Goal: Task Accomplishment & Management: Complete application form

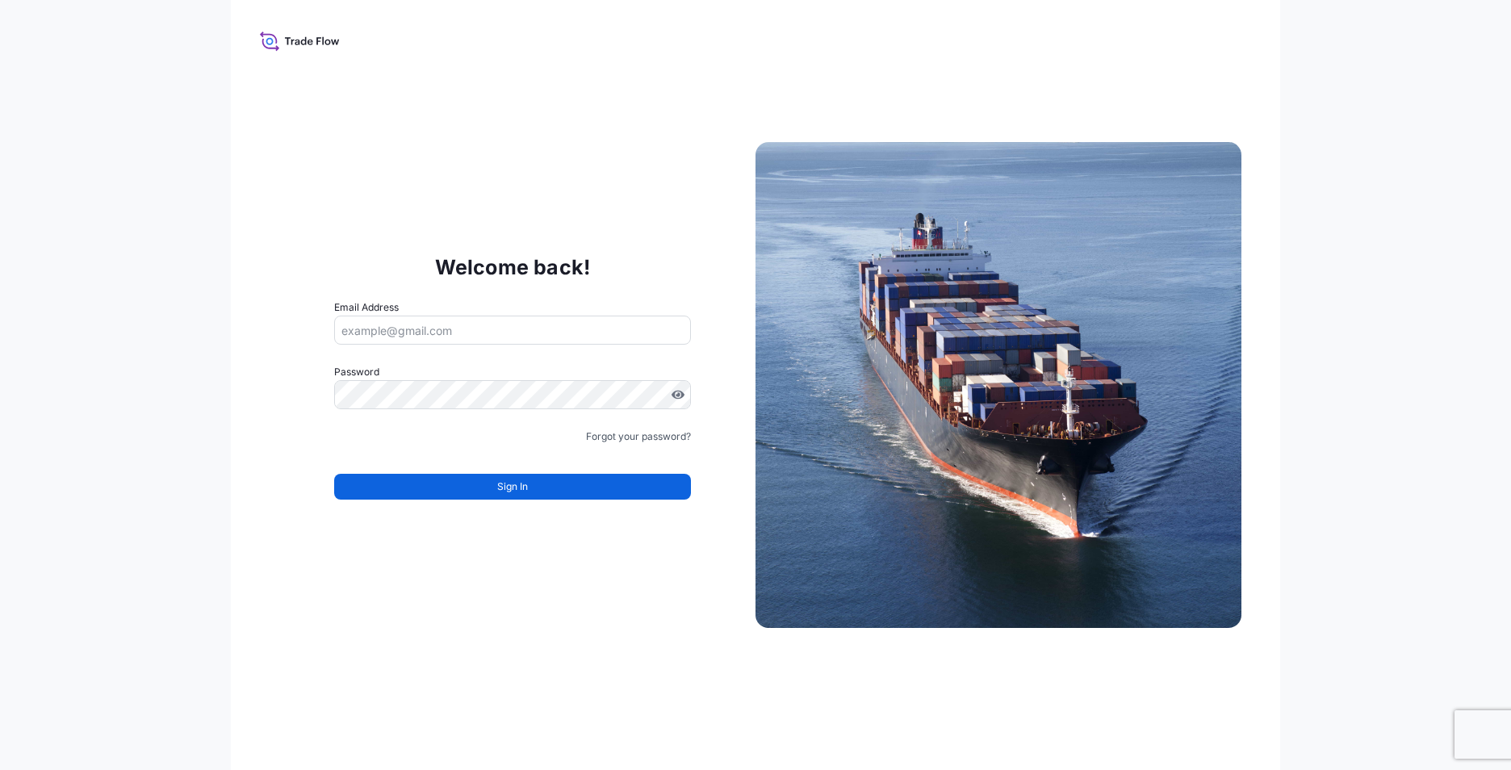
click at [436, 332] on input "Email Address" at bounding box center [512, 330] width 357 height 29
type input "[EMAIL_ADDRESS][DOMAIN_NAME]"
click at [424, 493] on button "Sign In" at bounding box center [512, 487] width 357 height 26
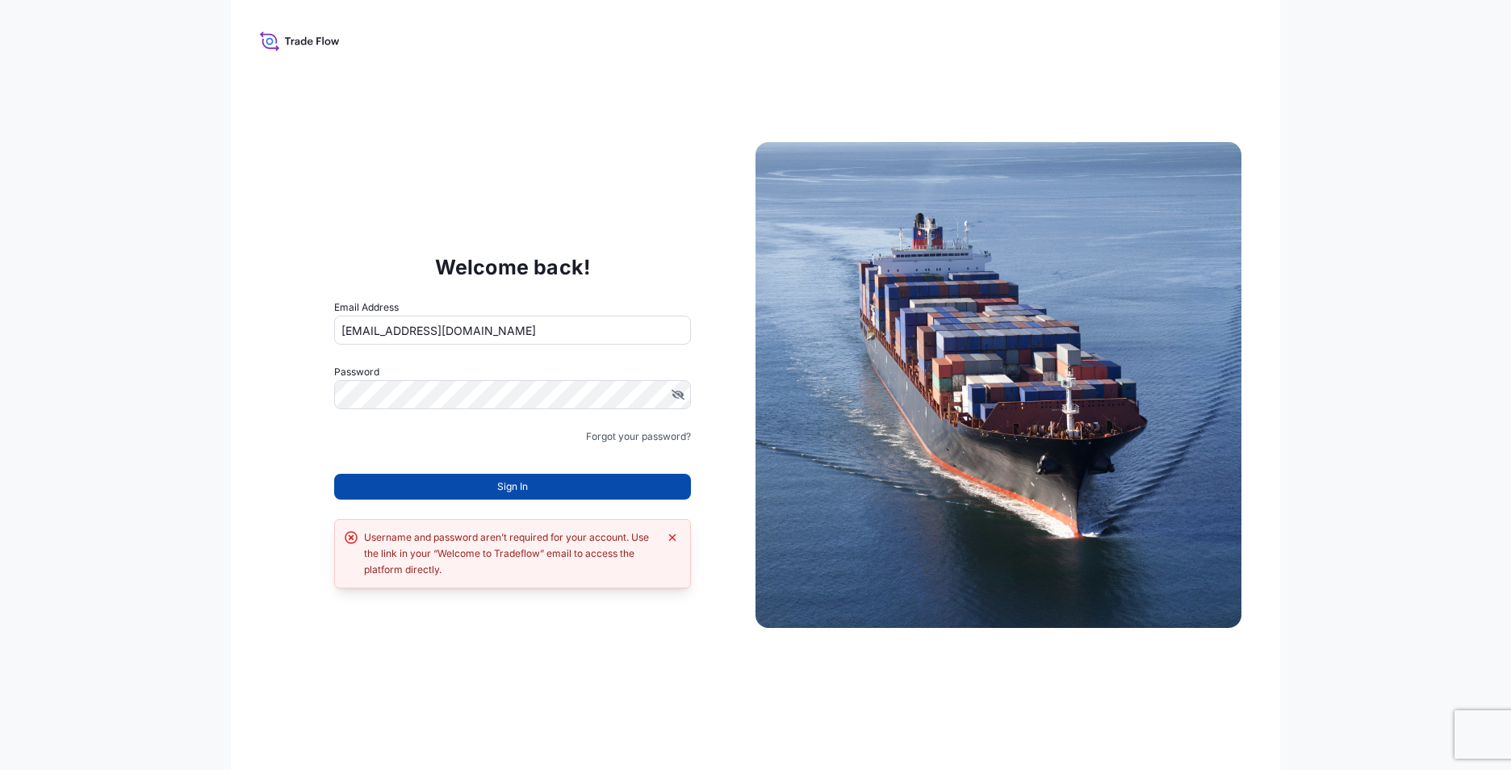
click at [483, 480] on button "Sign In" at bounding box center [512, 487] width 357 height 26
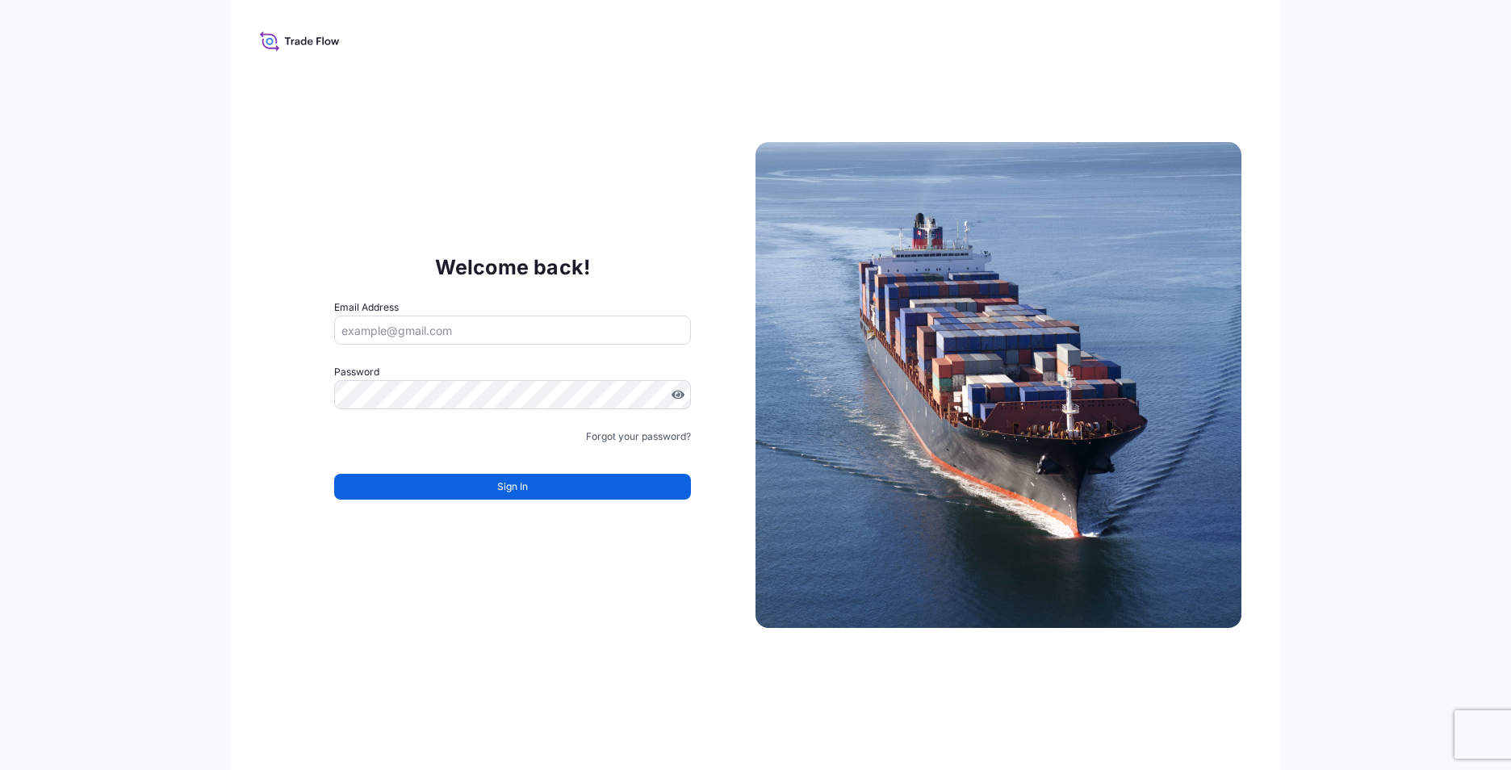
click at [446, 331] on input "Email Address" at bounding box center [512, 330] width 357 height 29
type input "[EMAIL_ADDRESS][DOMAIN_NAME]"
click at [515, 486] on span "Sign In" at bounding box center [512, 487] width 31 height 16
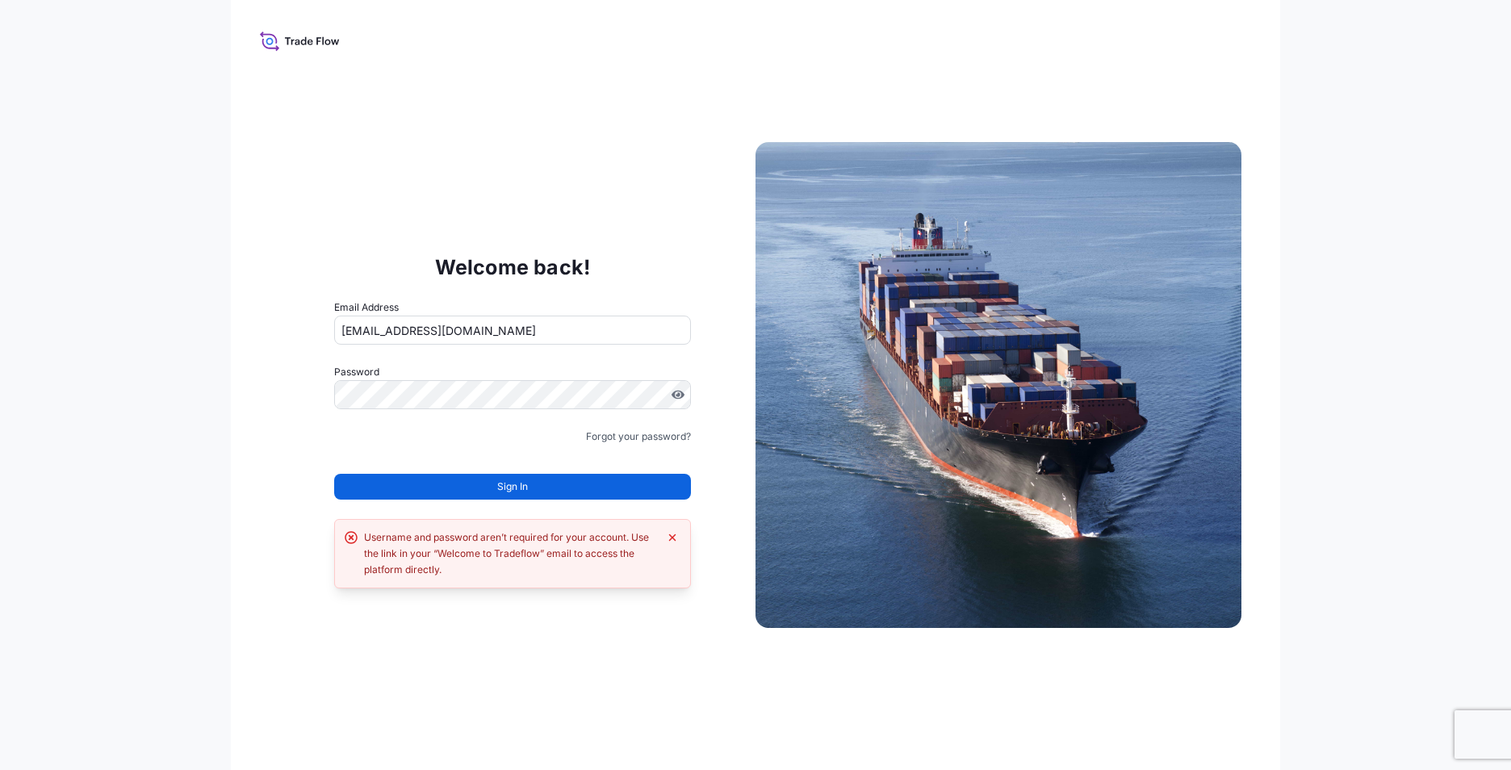
click at [502, 266] on p "Welcome back!" at bounding box center [513, 267] width 156 height 26
drag, startPoint x: 277, startPoint y: 40, endPoint x: 285, endPoint y: 65, distance: 26.3
click at [277, 41] on icon at bounding box center [268, 37] width 17 height 12
drag, startPoint x: 435, startPoint y: 553, endPoint x: 459, endPoint y: 552, distance: 24.2
click at [459, 552] on div "Username and password aren’t required for your account. Use the link in your “W…" at bounding box center [511, 554] width 294 height 48
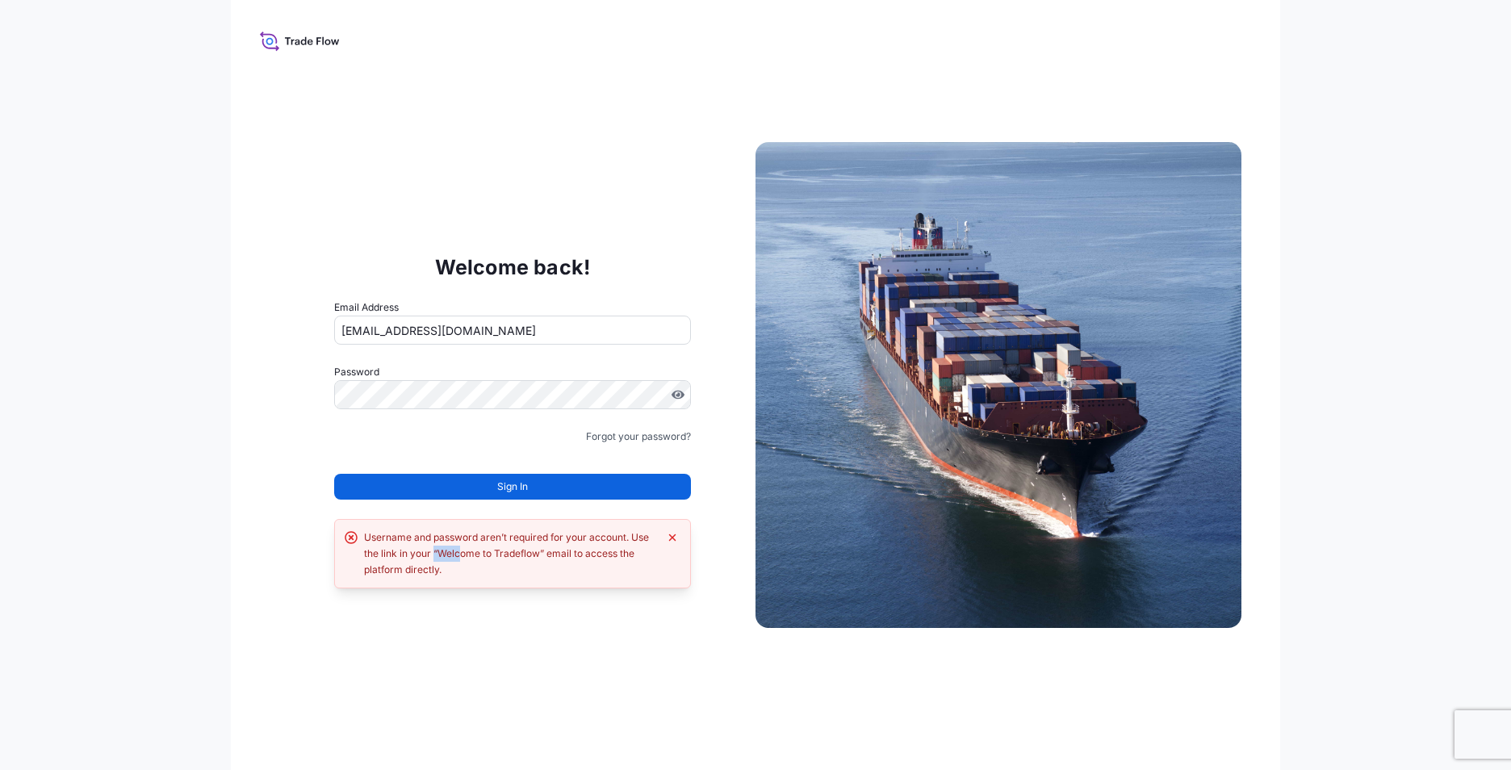
click at [441, 554] on div "Username and password aren’t required for your account. Use the link in your “W…" at bounding box center [511, 554] width 294 height 48
drag, startPoint x: 438, startPoint y: 550, endPoint x: 538, endPoint y: 551, distance: 100.1
click at [538, 551] on div "Username and password aren’t required for your account. Use the link in your “W…" at bounding box center [511, 554] width 294 height 48
copy div "Welcome to Tradeflow"
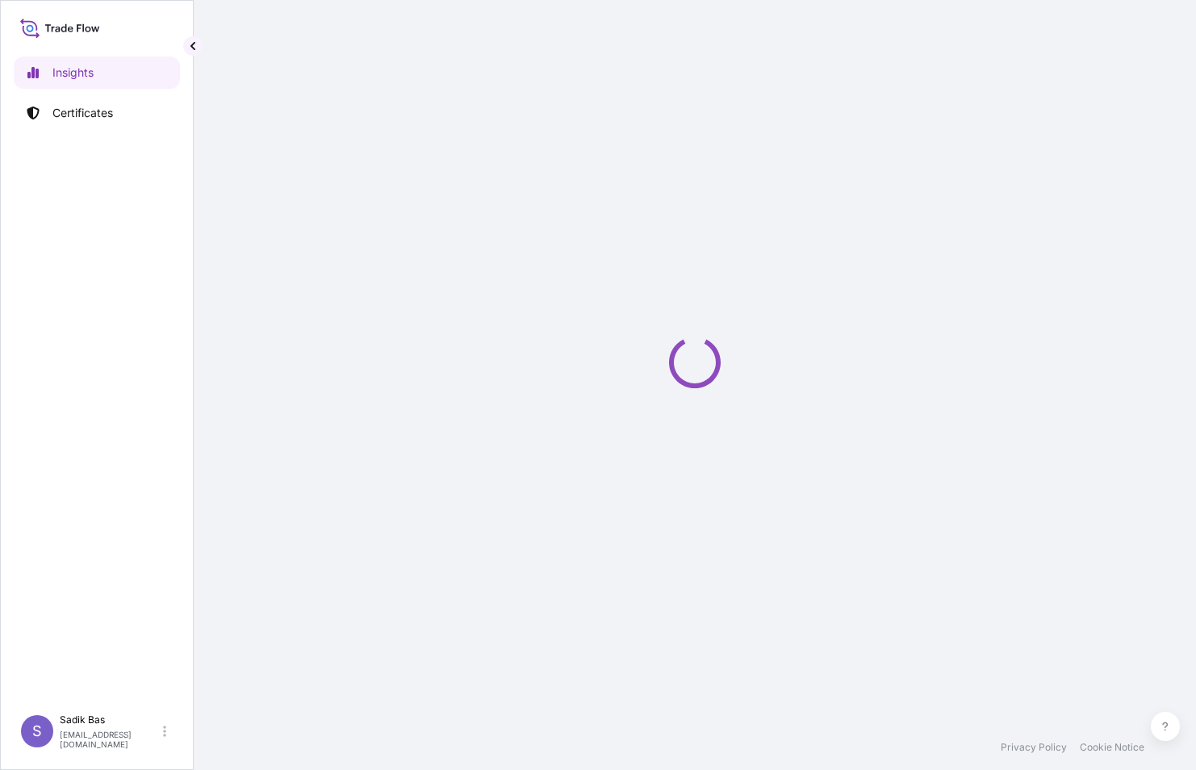
select select "2025"
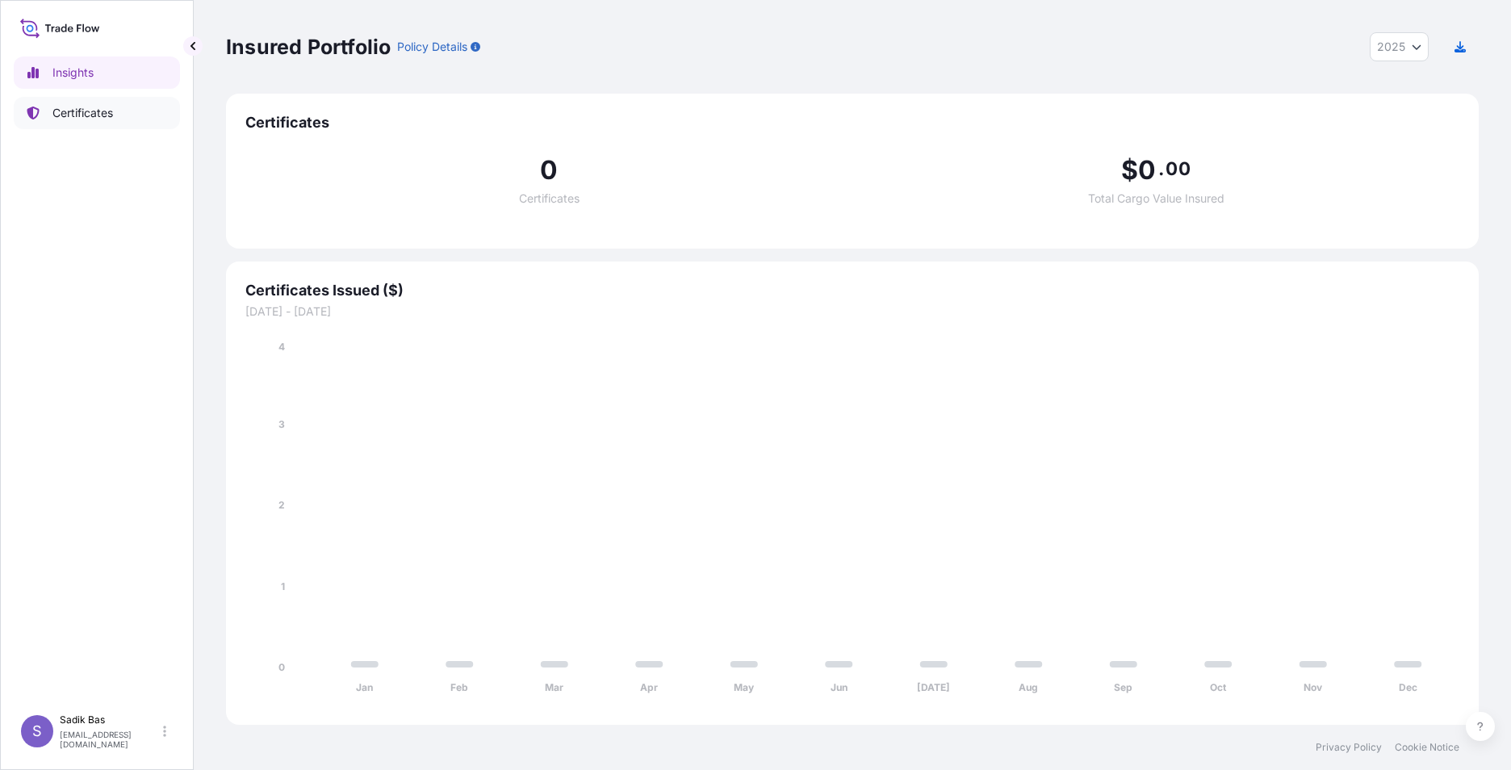
click at [77, 116] on p "Certificates" at bounding box center [82, 113] width 61 height 16
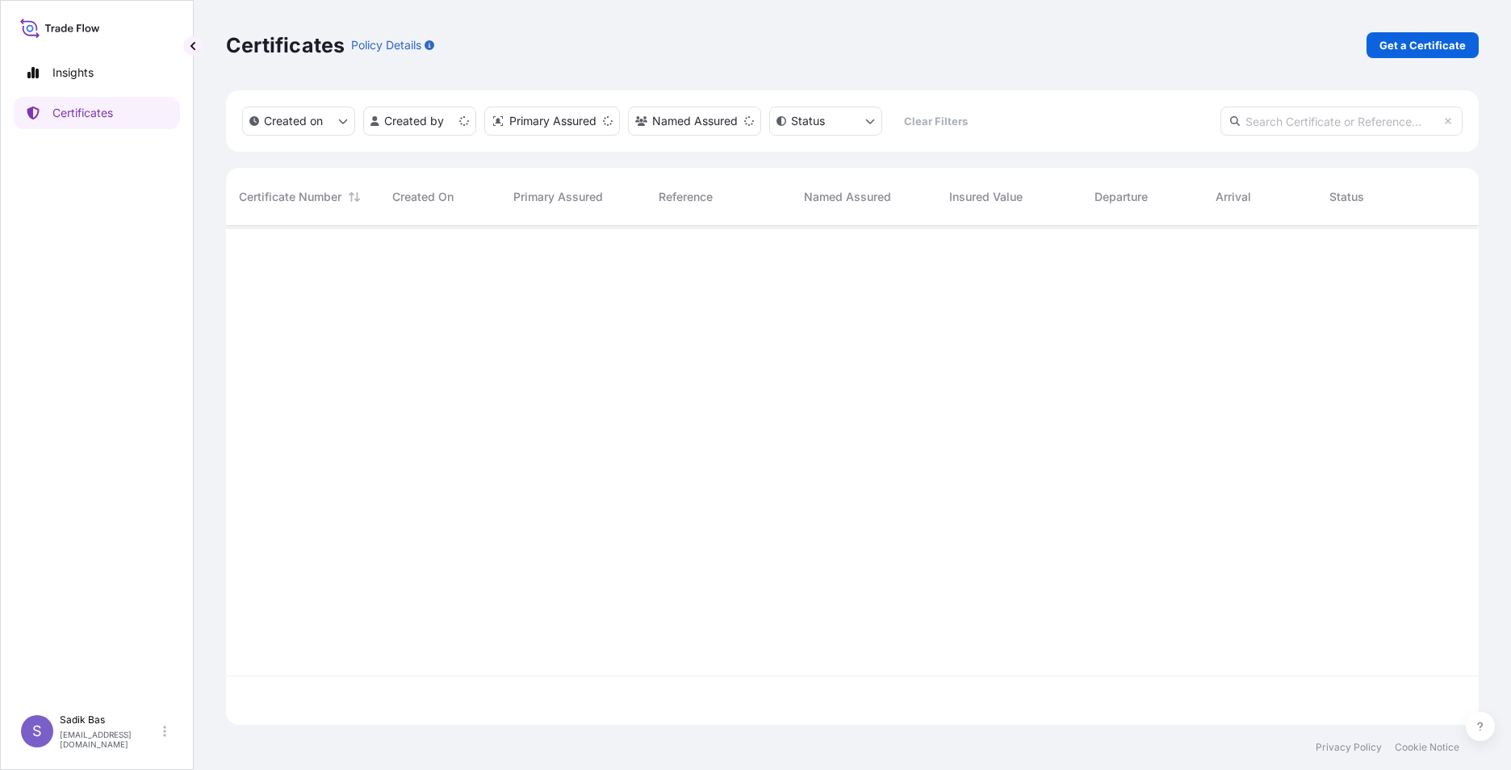
scroll to position [496, 1241]
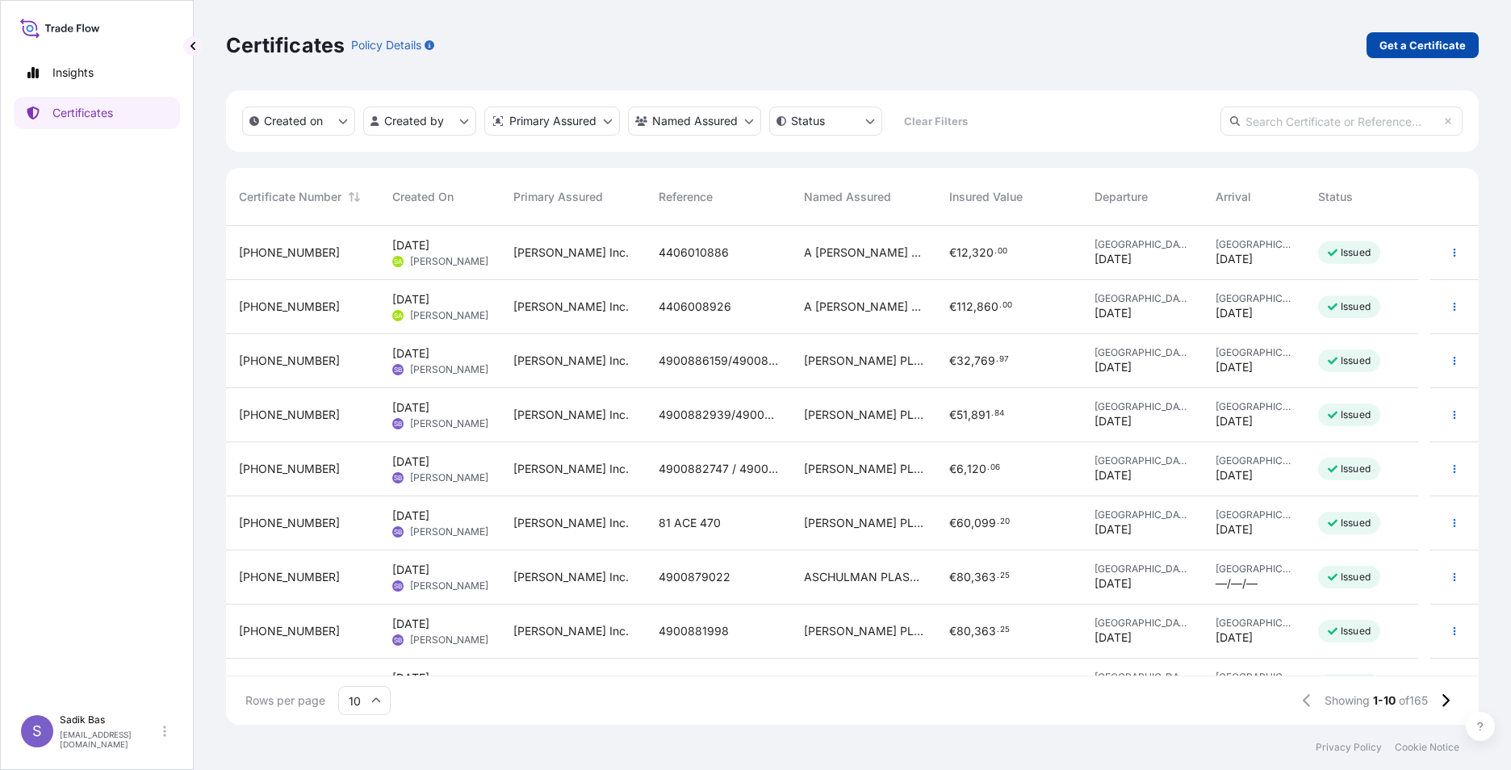
click at [1196, 42] on p "Get a Certificate" at bounding box center [1423, 45] width 86 height 16
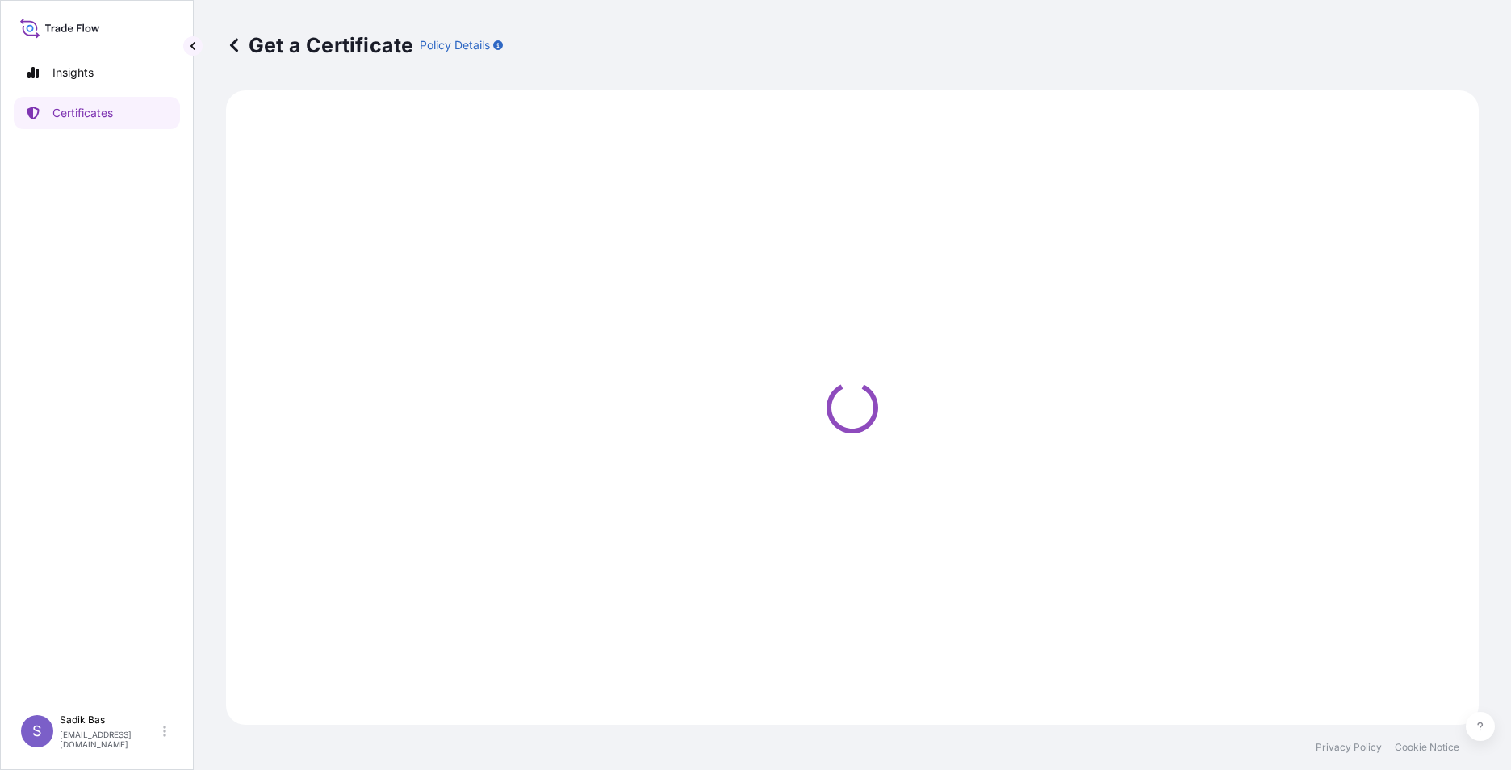
select select "Sea"
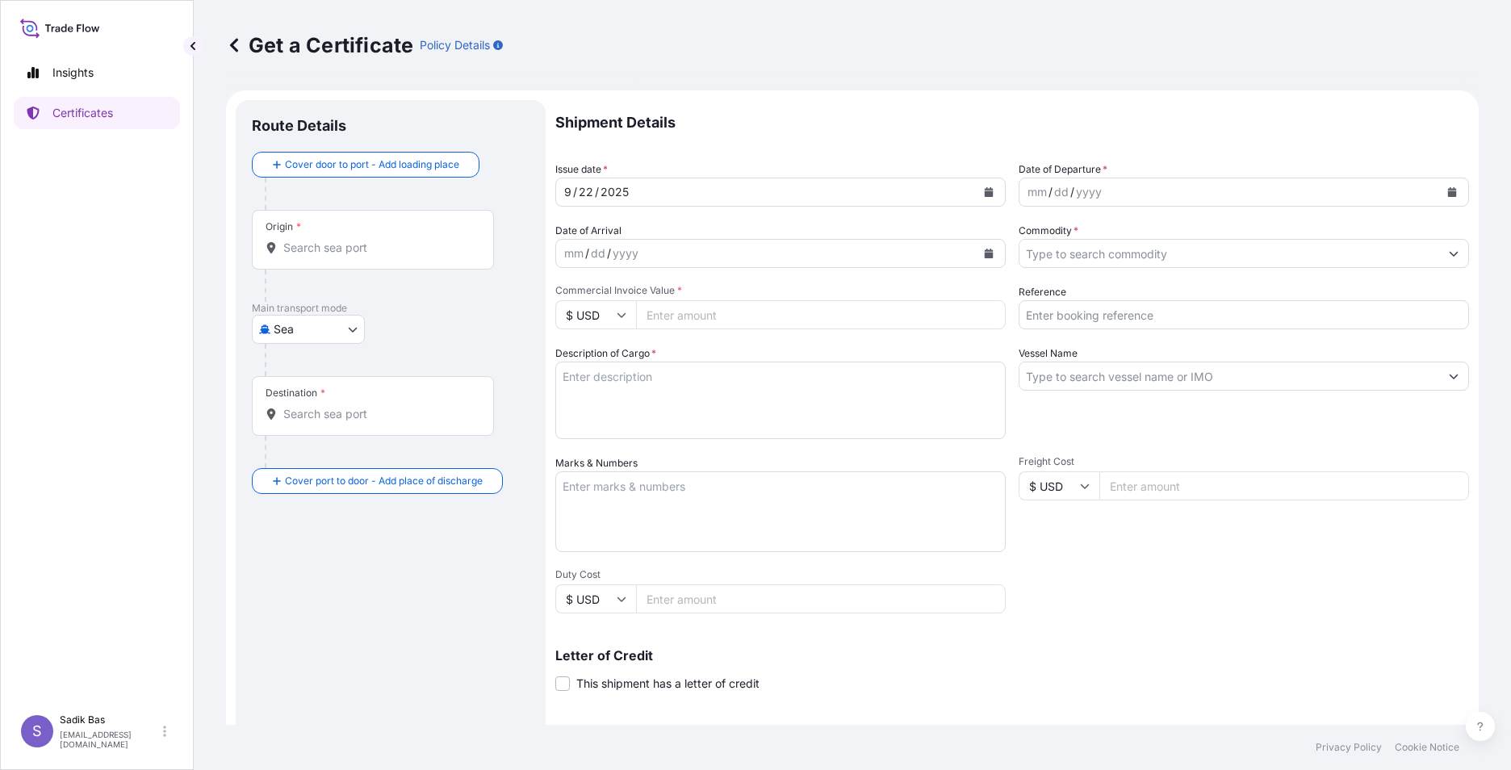
click at [662, 189] on div "[DATE]" at bounding box center [766, 192] width 420 height 29
click at [1186, 191] on div "mm / dd / yyyy" at bounding box center [1230, 192] width 420 height 29
click at [1196, 192] on icon "Calendar" at bounding box center [1452, 192] width 9 height 10
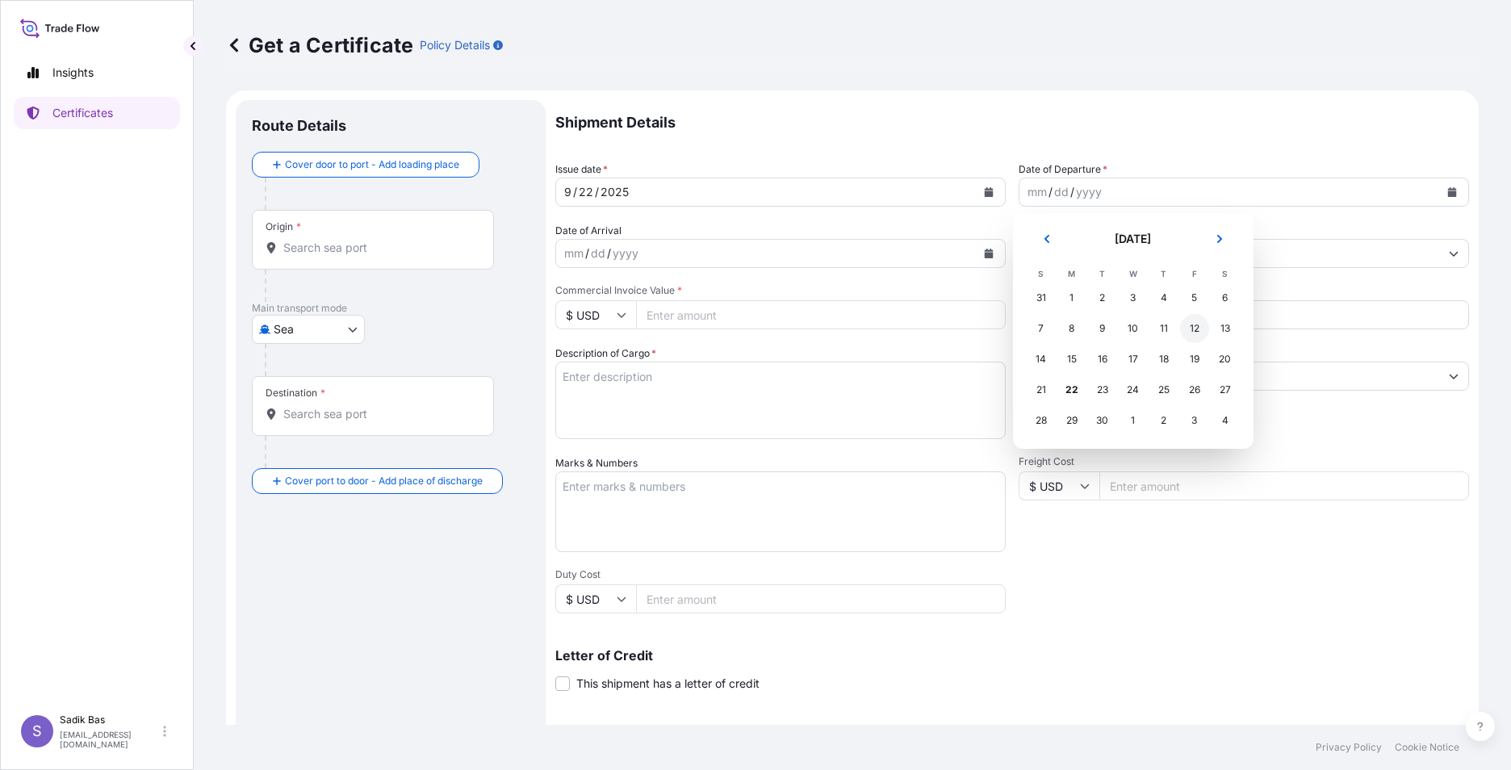
click at [1196, 330] on div "12" at bounding box center [1194, 328] width 29 height 29
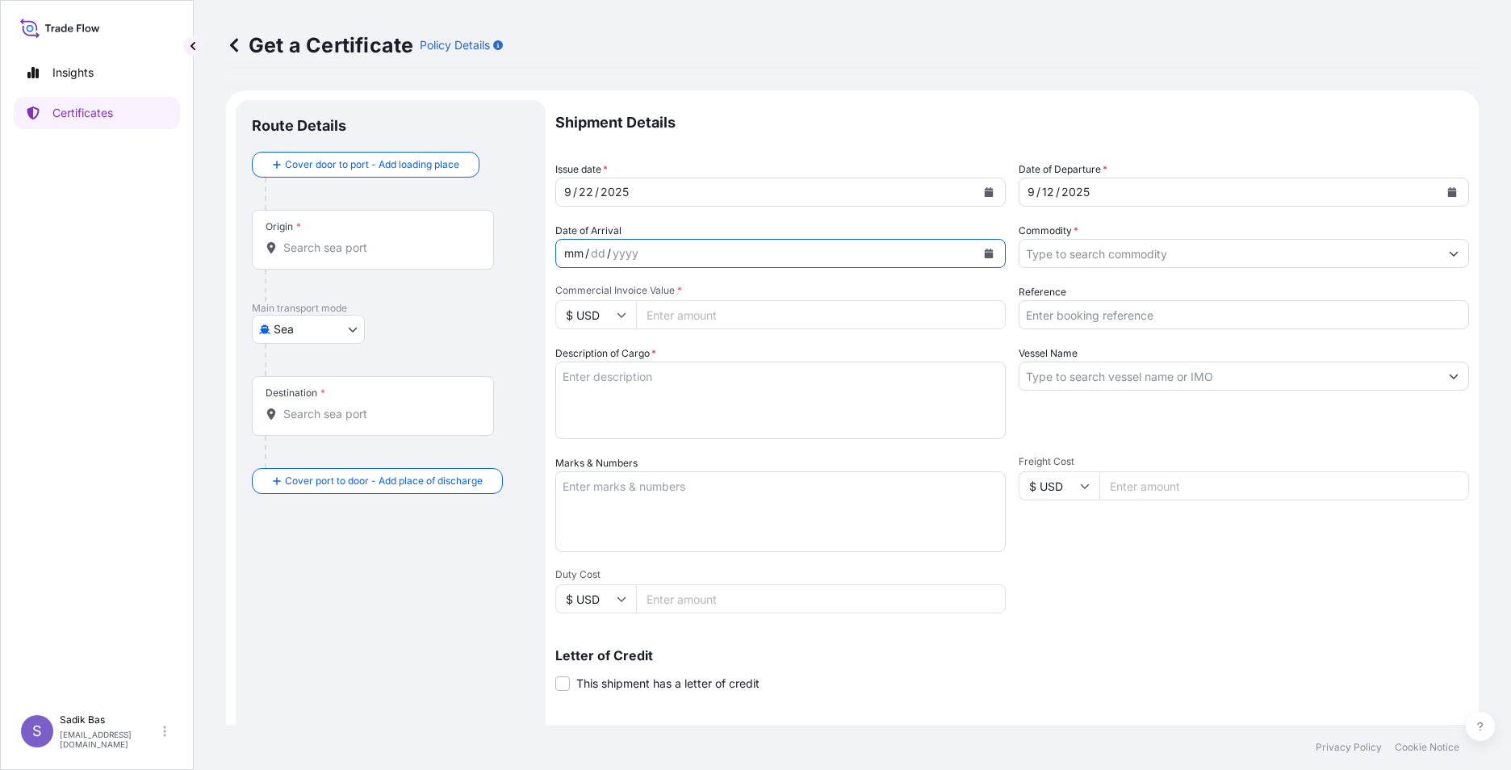
click at [806, 256] on div "mm / dd / yyyy" at bounding box center [766, 253] width 420 height 29
click at [986, 253] on icon "Calendar" at bounding box center [989, 254] width 10 height 10
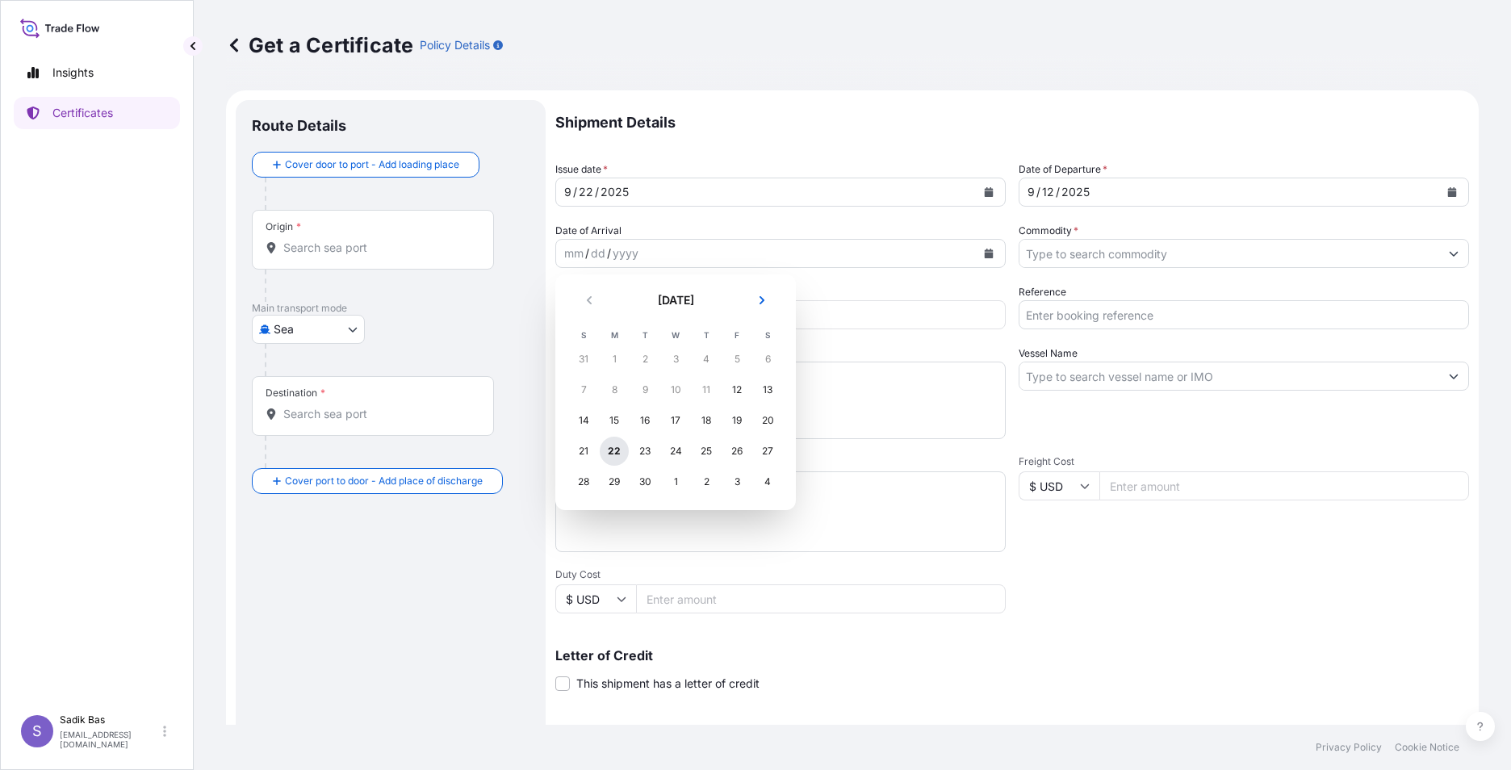
click at [609, 450] on div "22" at bounding box center [614, 451] width 29 height 29
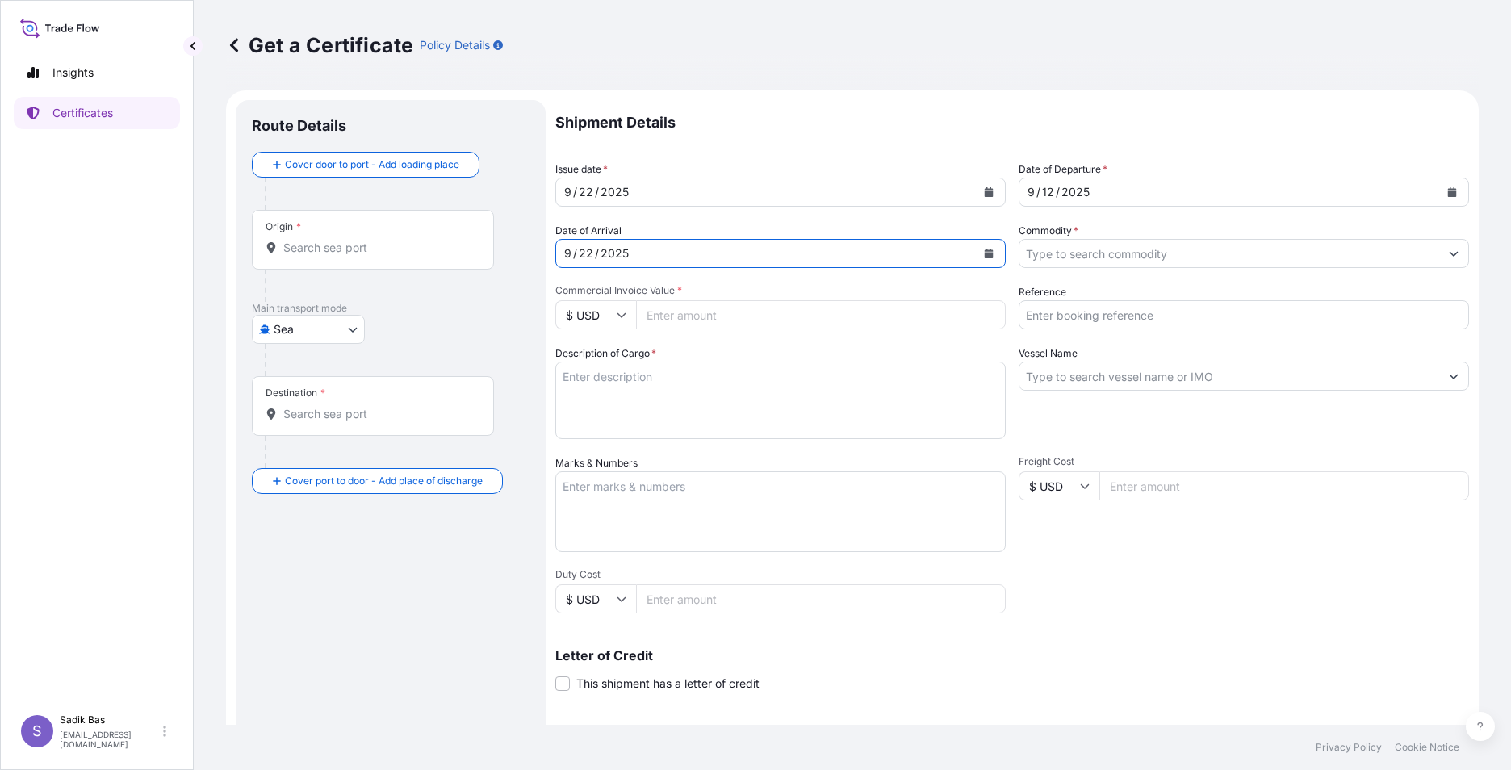
click at [1196, 235] on div "Commodity *" at bounding box center [1244, 245] width 450 height 45
click at [1196, 247] on input "Commodity *" at bounding box center [1230, 253] width 420 height 29
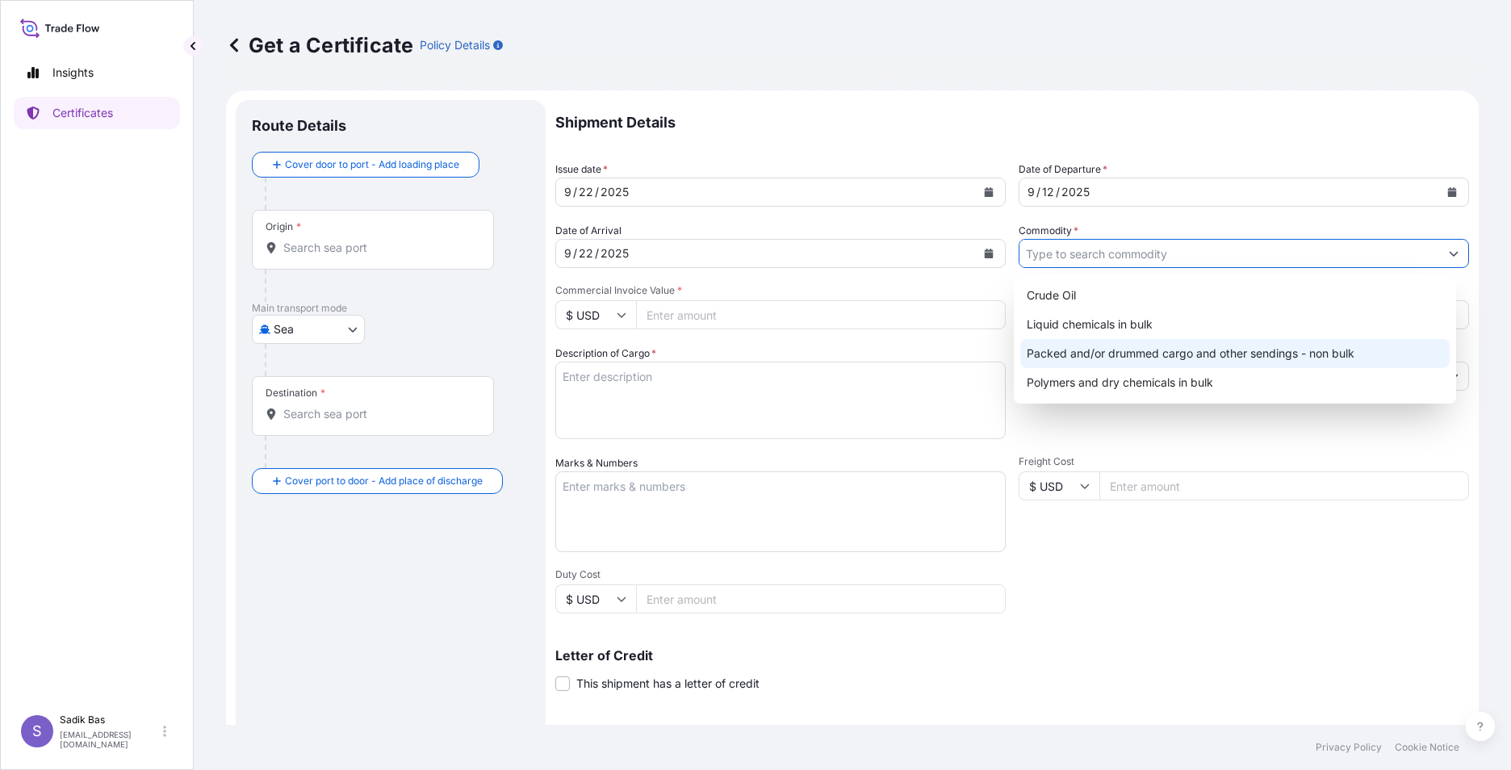
click at [1188, 354] on div "Packed and/or drummed cargo and other sendings - non bulk" at bounding box center [1235, 353] width 430 height 29
type input "Packed and/or drummed cargo and other sendings - non bulk"
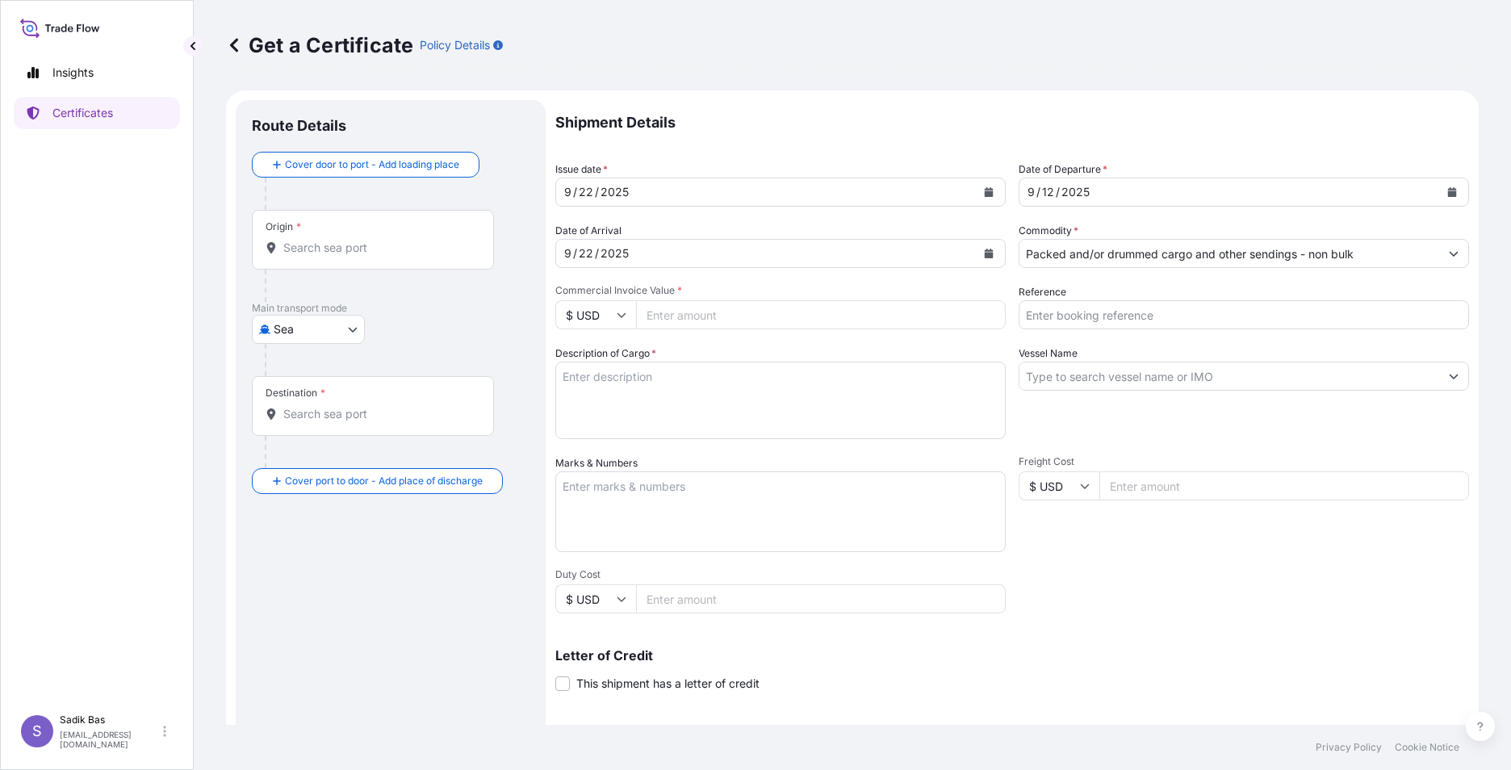
click at [710, 315] on input "Commercial Invoice Value *" at bounding box center [821, 314] width 370 height 29
drag, startPoint x: 615, startPoint y: 315, endPoint x: 614, endPoint y: 325, distance: 9.7
click at [615, 316] on input "$ USD" at bounding box center [595, 314] width 81 height 29
click at [595, 359] on div "€ EUR" at bounding box center [596, 359] width 68 height 31
type input "€ EUR"
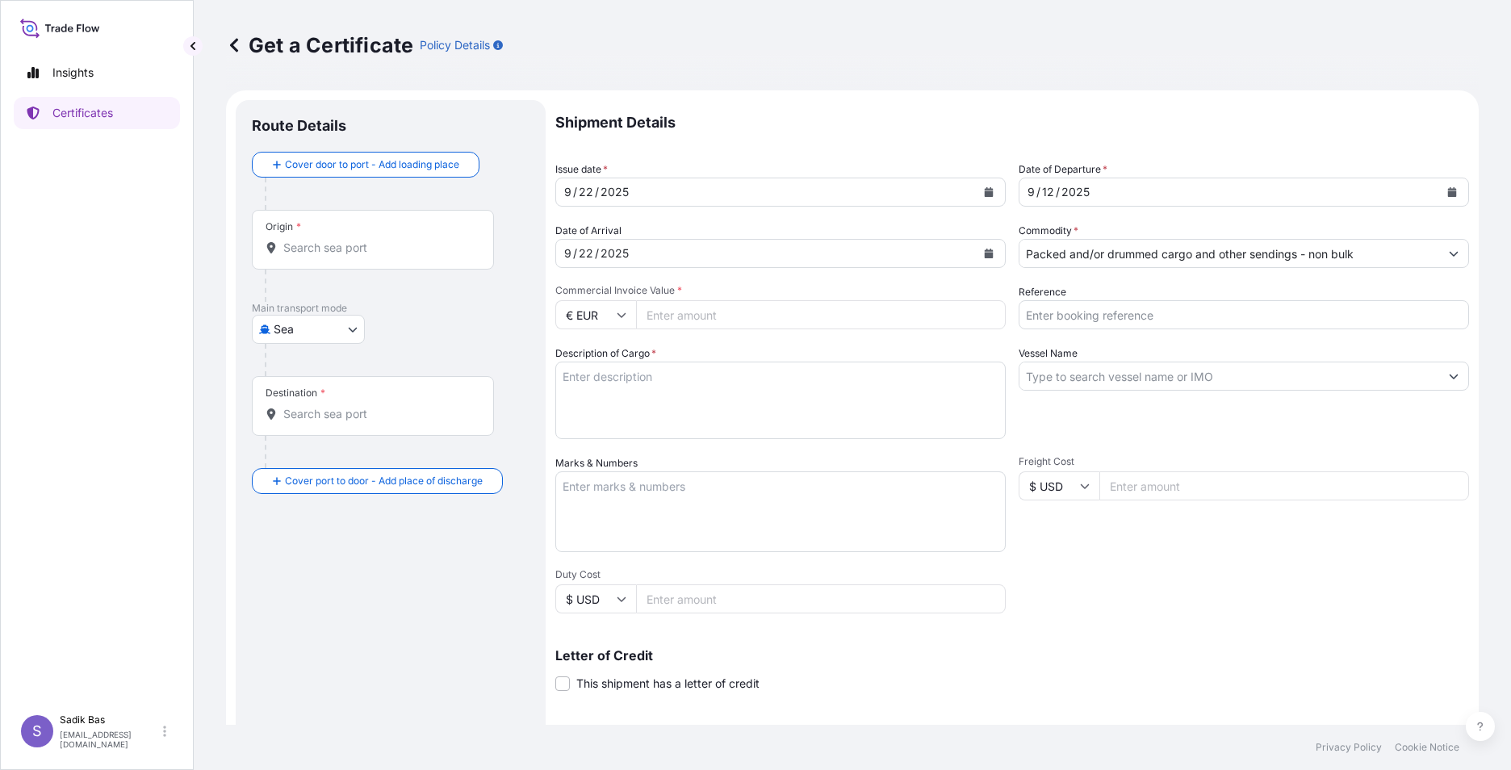
click at [697, 309] on input "Commercial Invoice Value *" at bounding box center [821, 314] width 370 height 29
type input "53578.78"
click at [1095, 316] on input "Reference" at bounding box center [1244, 314] width 450 height 29
paste input "4900888650"
paste input "4900885814"
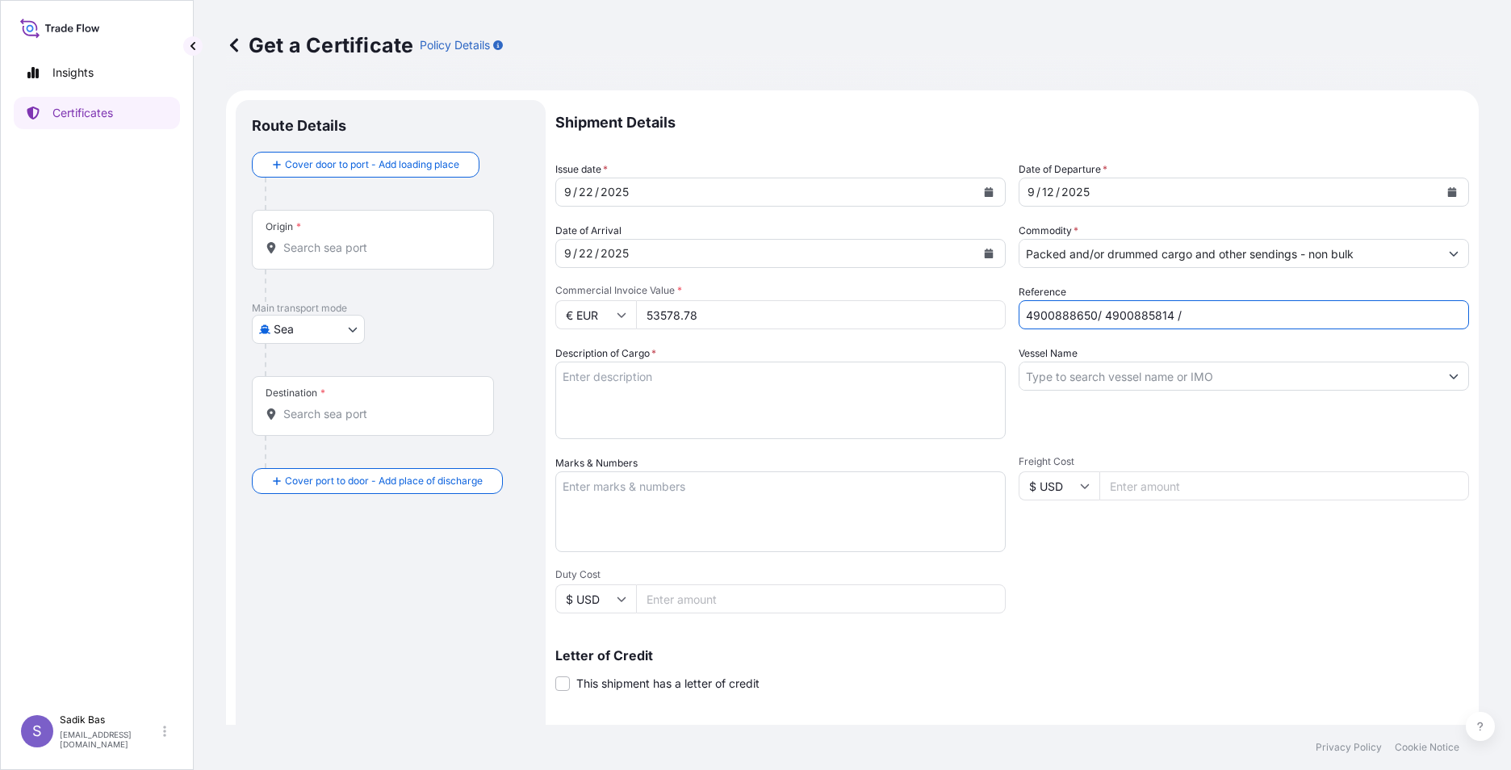
paste input "4900886411"
paste input "4900884145"
type input "4900888650/ 4900885814 / 4900886411 / 4900884145"
click at [633, 368] on textarea "Description of Cargo *" at bounding box center [780, 400] width 450 height 77
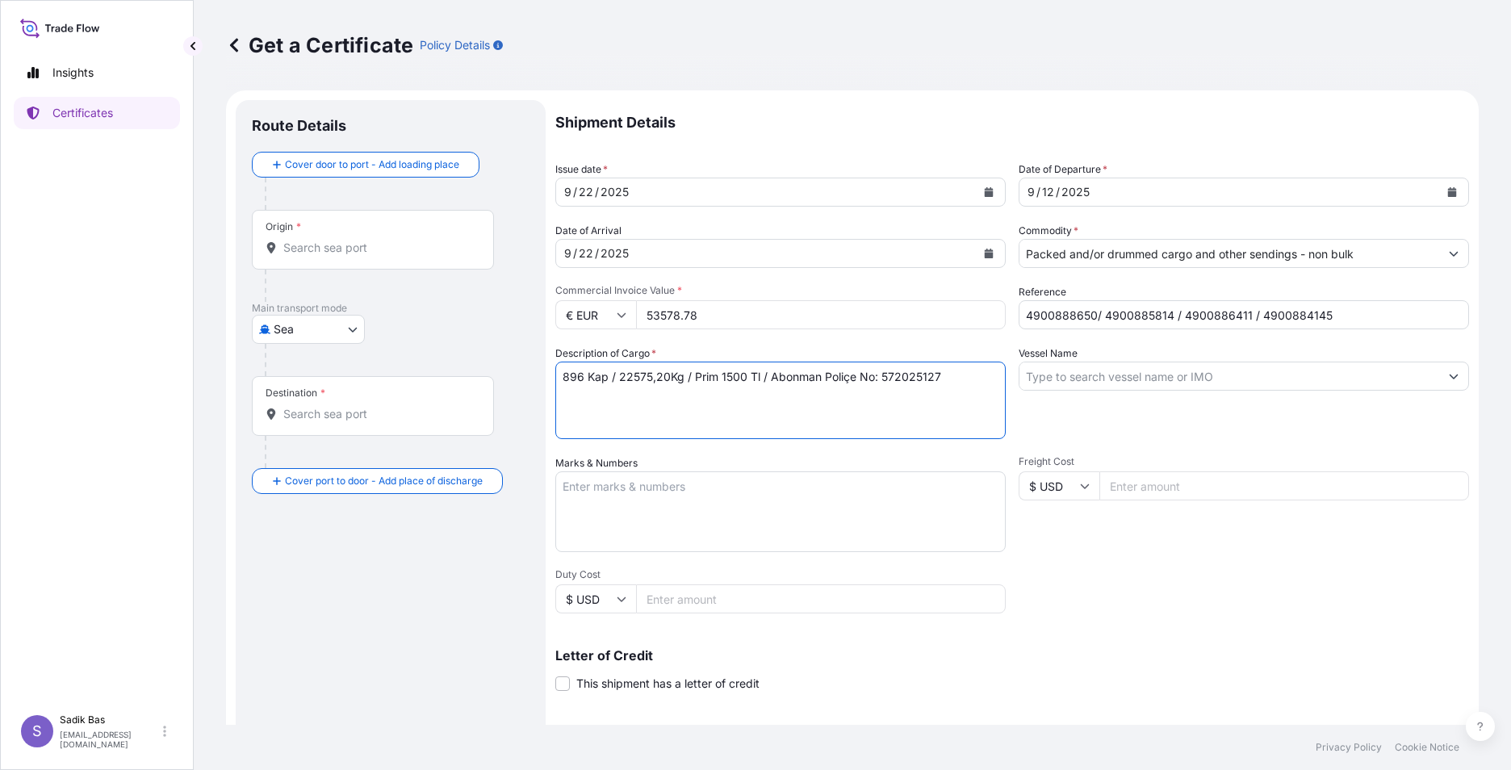
type textarea "896 Kap / 22575,20Kg / Prim 1500 Tl / Abonman Poliçe No: 572025127"
click at [337, 230] on div "Origin *" at bounding box center [373, 240] width 242 height 60
click at [337, 240] on input "Origin *" at bounding box center [378, 248] width 191 height 16
click at [337, 301] on b "Belçika" at bounding box center [327, 297] width 40 height 14
type input "Belçika"
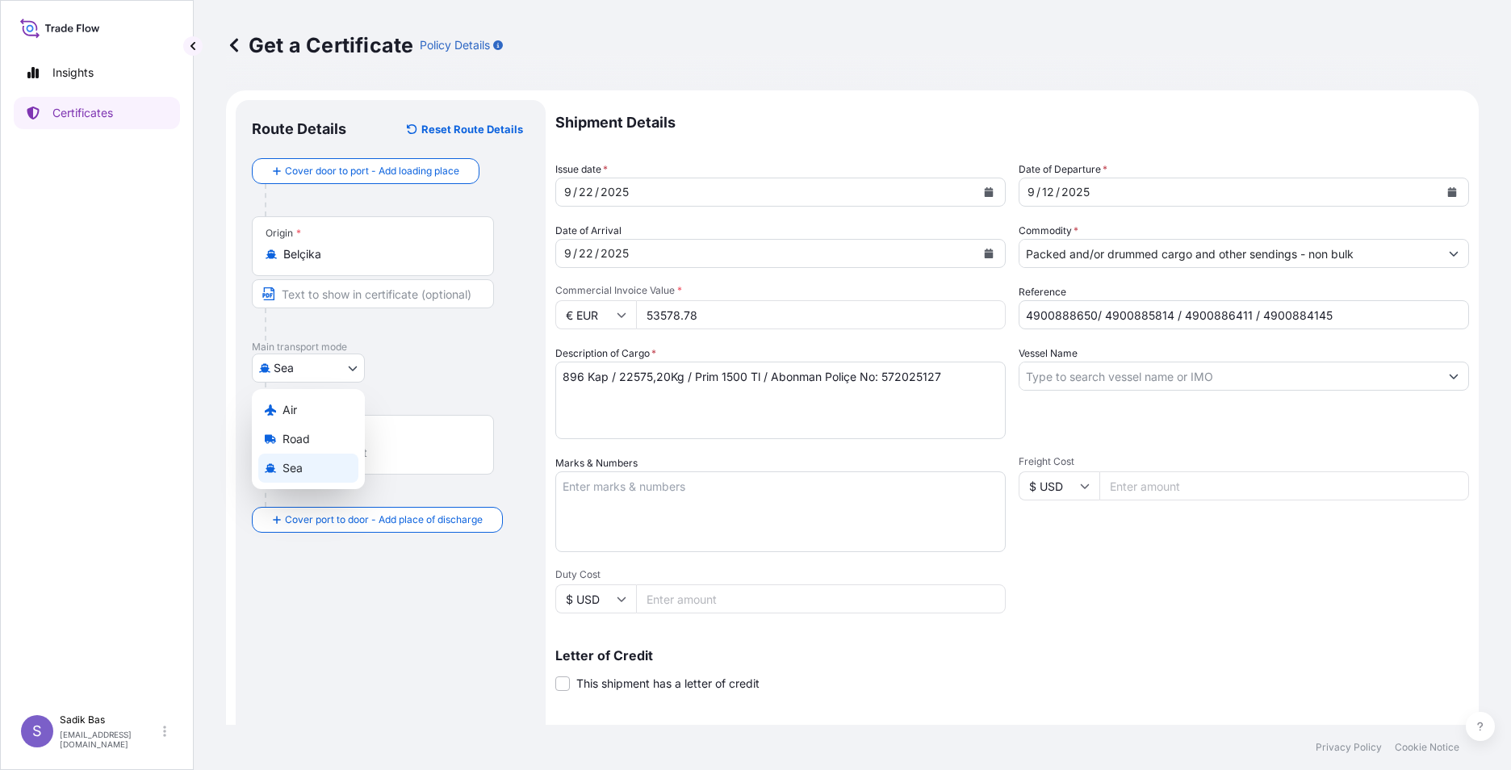
click at [306, 325] on body "0 options available. 1 option available. Insights Certificates S Sadik Bas [EMA…" at bounding box center [755, 385] width 1511 height 770
click at [312, 437] on div "Road" at bounding box center [308, 439] width 100 height 29
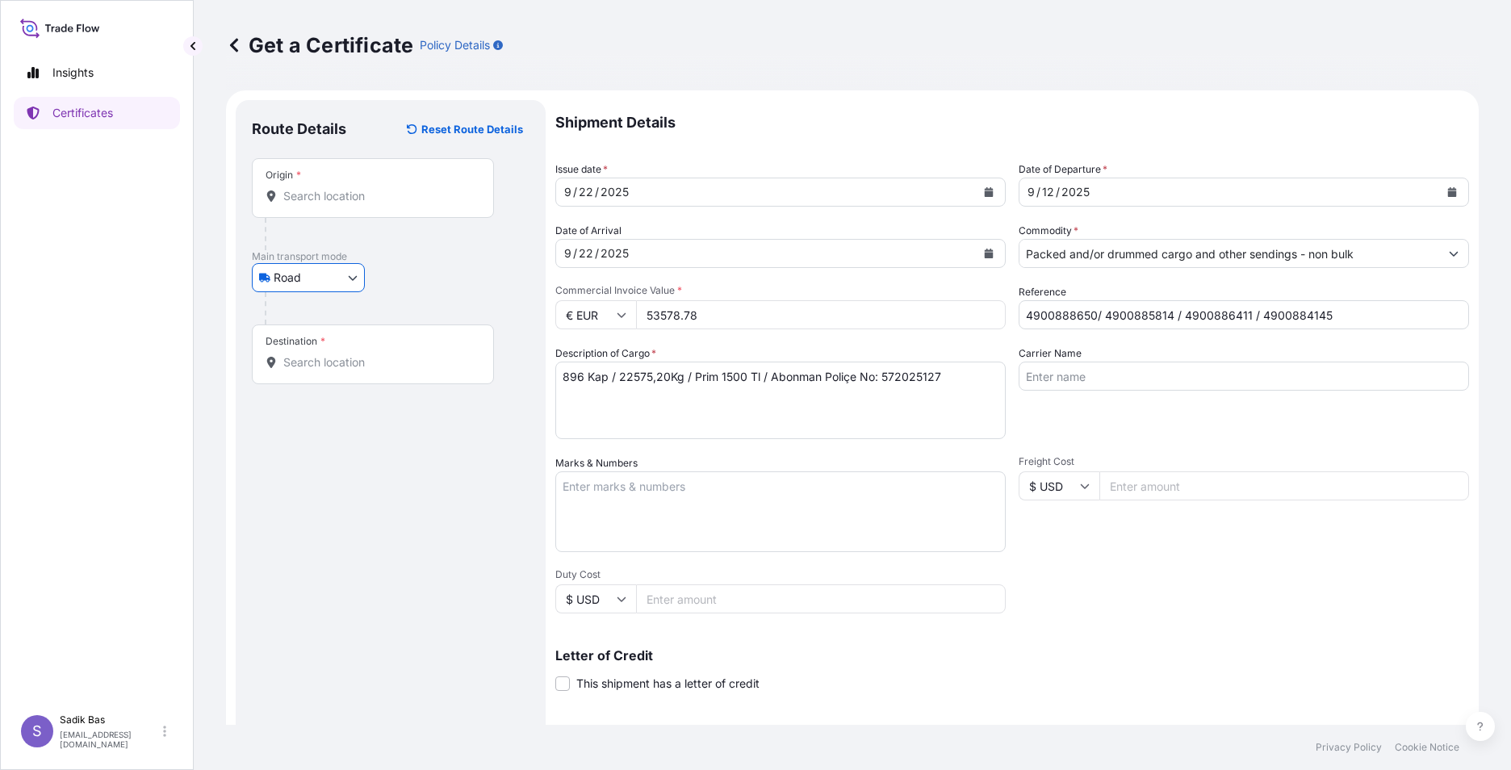
click at [361, 354] on input "Destination *" at bounding box center [378, 362] width 191 height 16
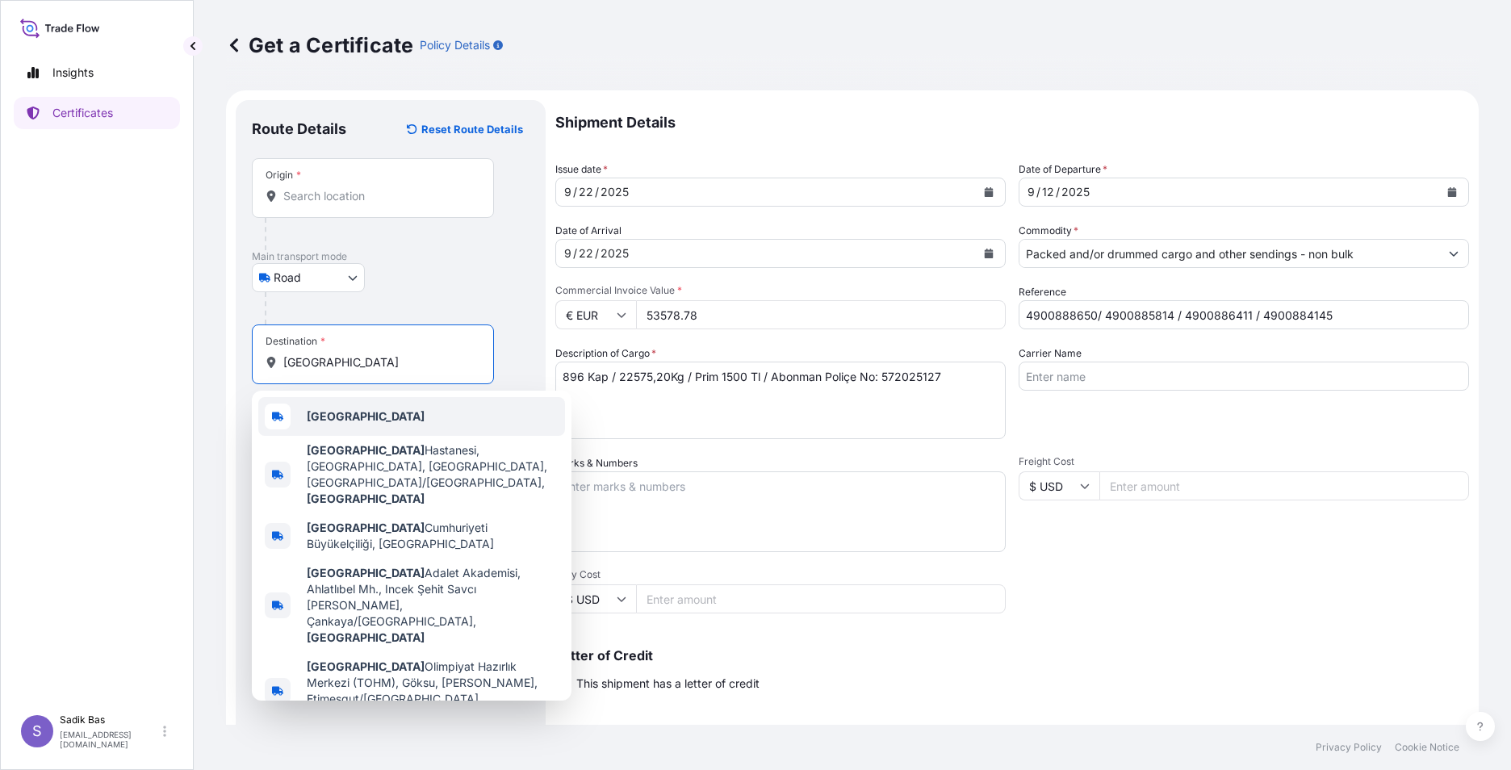
click at [386, 417] on div "[GEOGRAPHIC_DATA]" at bounding box center [411, 416] width 307 height 39
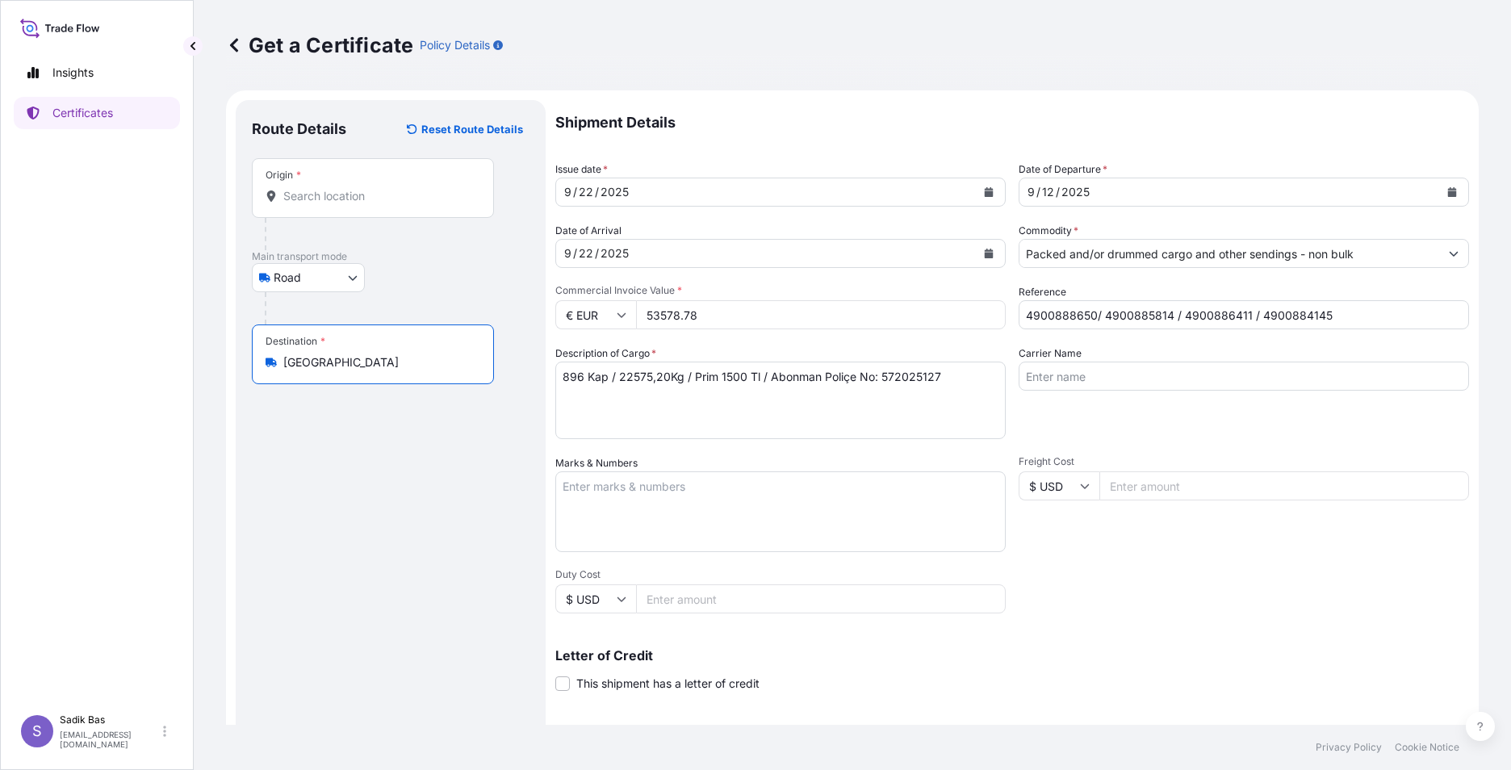
type input "[GEOGRAPHIC_DATA]"
click at [1099, 377] on input "Carrier Name" at bounding box center [1244, 376] width 450 height 29
type input "81 ADT 425"
click at [706, 501] on textarea "Marks & Numbers" at bounding box center [780, 511] width 450 height 81
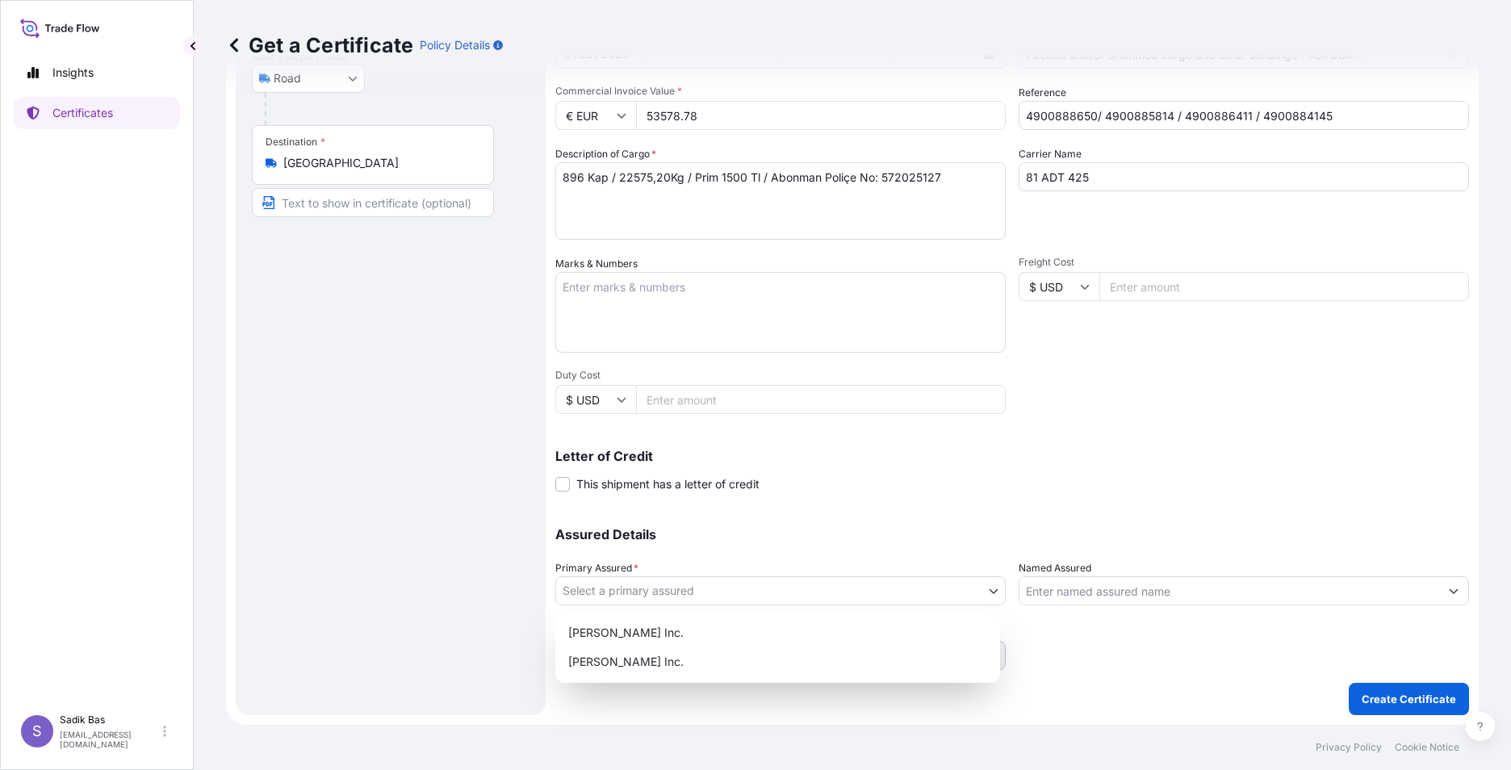
click at [750, 595] on body "Insights Certificates S Sadik Bas [EMAIL_ADDRESS][DOMAIN_NAME] Get a Certificat…" at bounding box center [755, 385] width 1511 height 770
click at [680, 634] on div "[PERSON_NAME] Inc." at bounding box center [778, 632] width 432 height 29
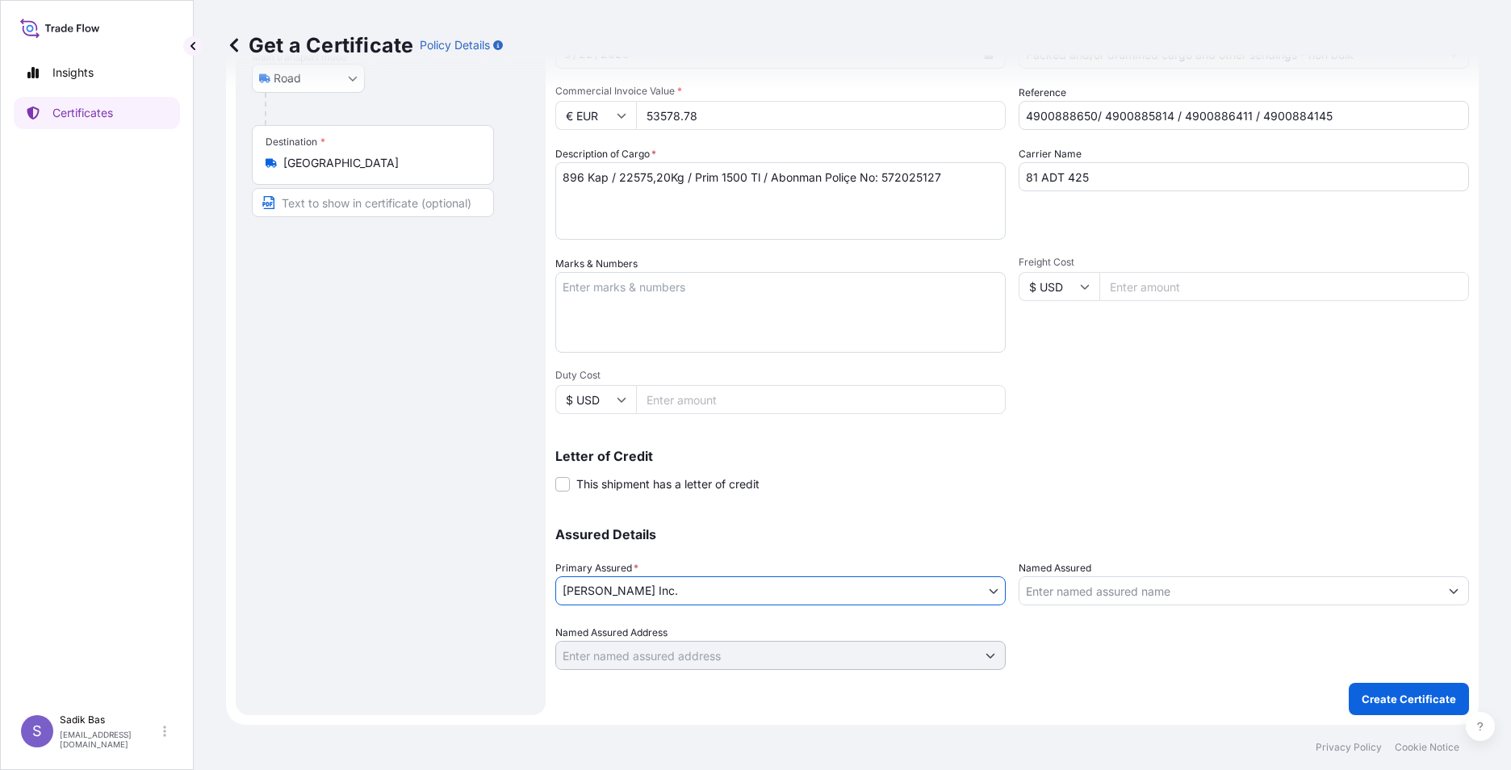
drag, startPoint x: 1094, startPoint y: 587, endPoint x: 1350, endPoint y: 568, distance: 256.6
click at [1095, 587] on input "Named Assured" at bounding box center [1230, 590] width 420 height 29
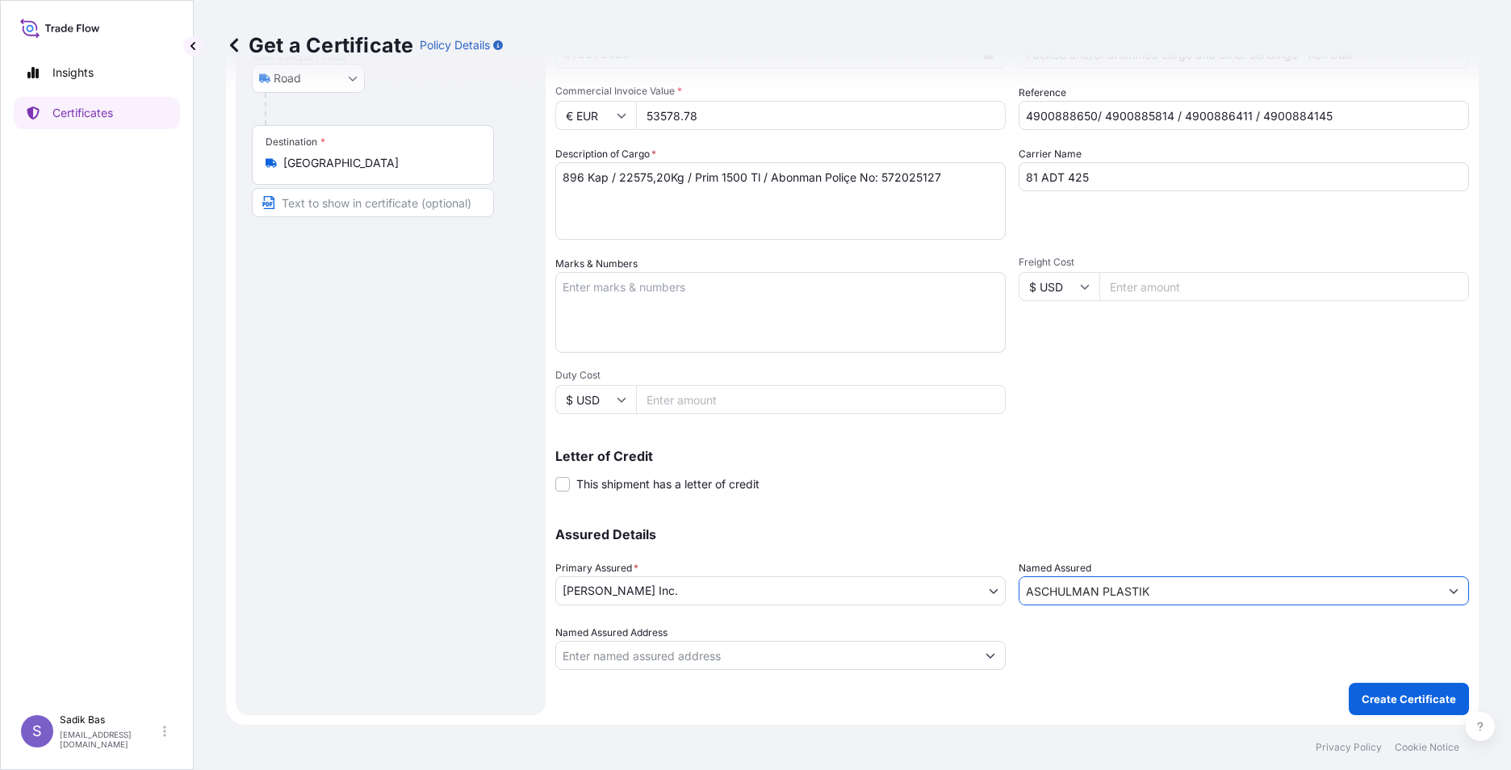
type input "ASCHULMAN PLASTIK"
drag, startPoint x: 1017, startPoint y: 178, endPoint x: 1170, endPoint y: 174, distance: 152.7
click at [1170, 171] on input "81 ADT 425" at bounding box center [1244, 176] width 450 height 29
click at [1196, 700] on p "Create Certificate" at bounding box center [1409, 699] width 94 height 16
click at [613, 295] on textarea "Marks & Numbers" at bounding box center [780, 312] width 450 height 81
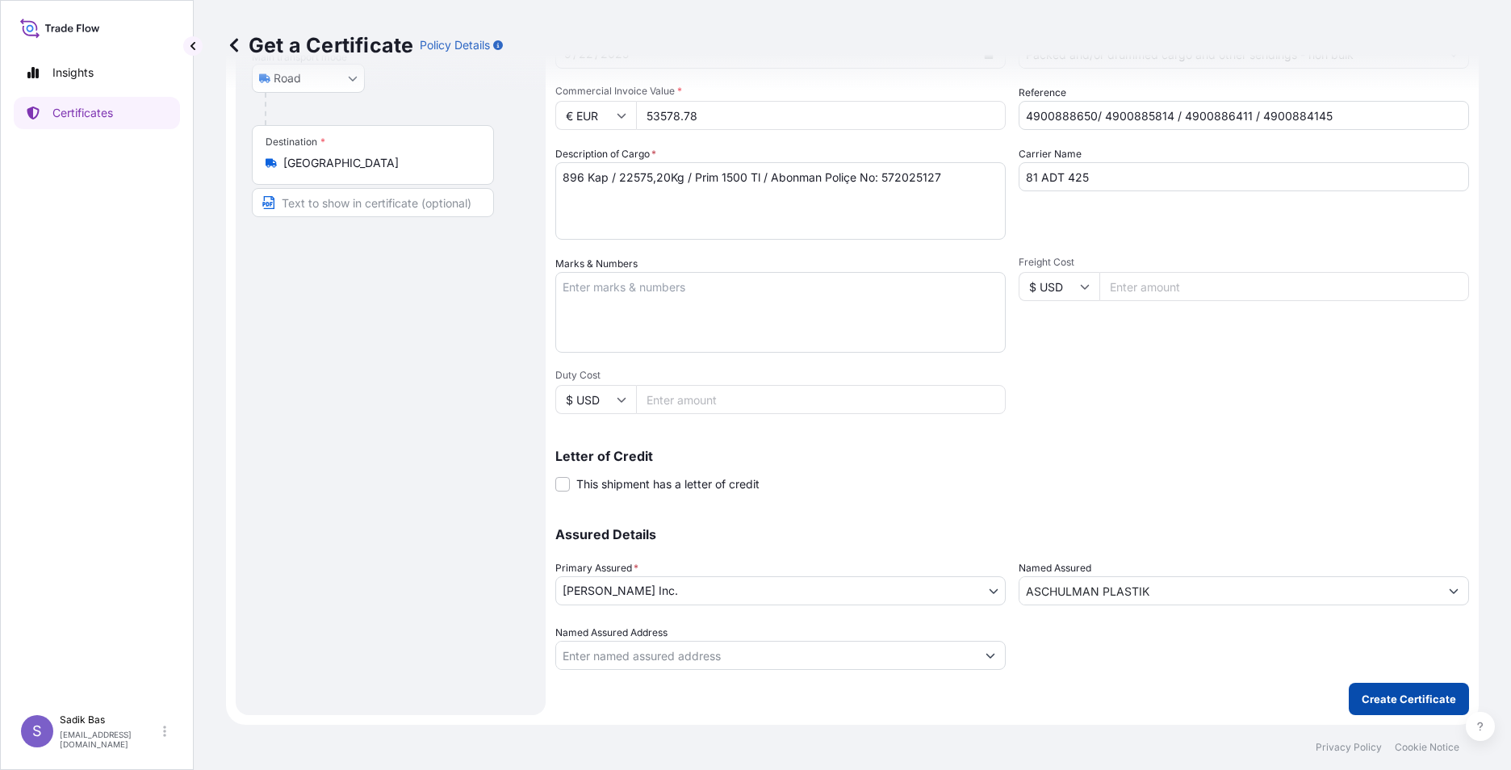
click at [1196, 699] on p "Create Certificate" at bounding box center [1409, 699] width 94 height 16
click at [1196, 695] on p "Create Certificate" at bounding box center [1409, 699] width 94 height 16
click at [668, 662] on input "Named Assured Address" at bounding box center [766, 655] width 420 height 29
drag, startPoint x: 692, startPoint y: 304, endPoint x: 691, endPoint y: 322, distance: 18.6
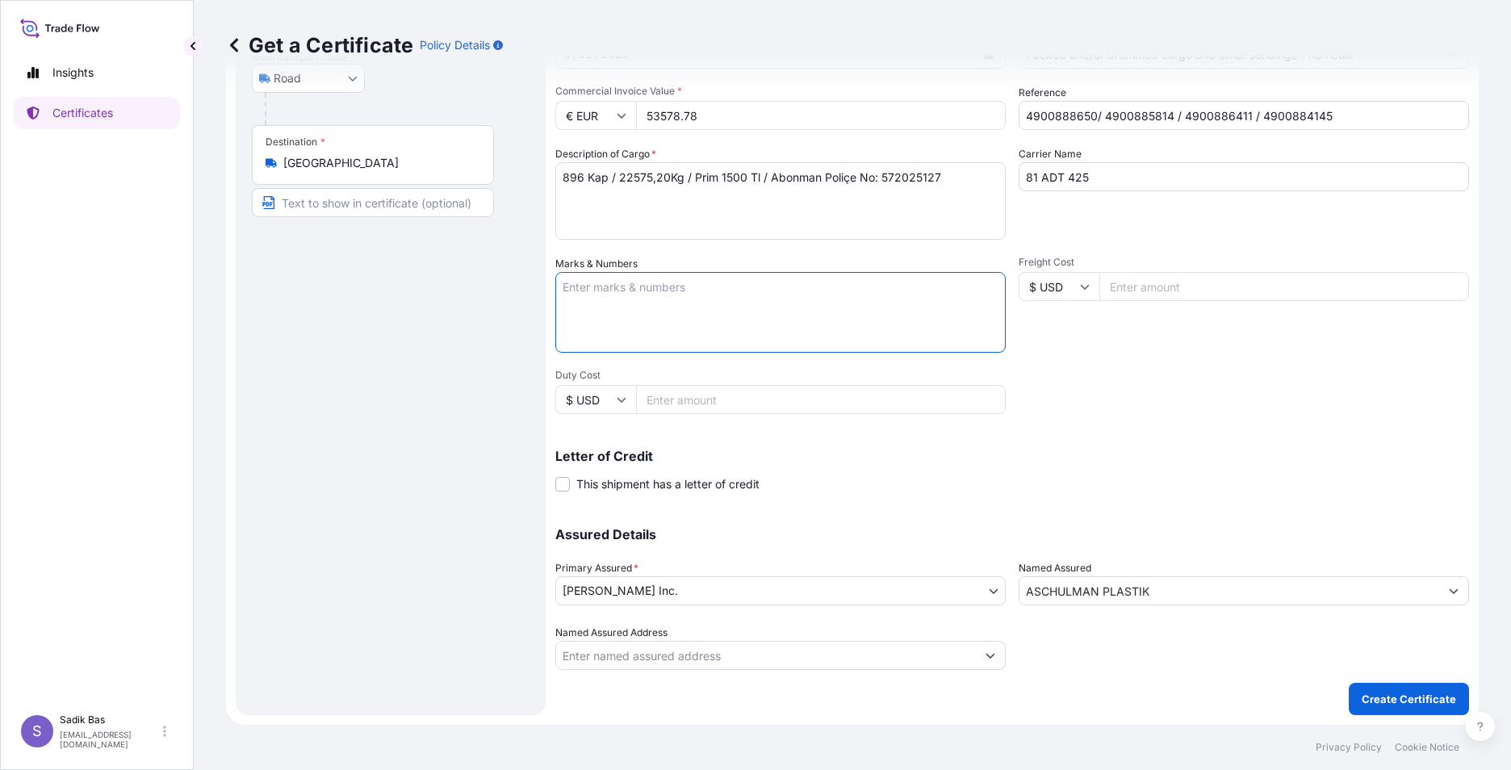
click at [692, 304] on textarea "Marks & Numbers" at bounding box center [780, 312] width 450 height 81
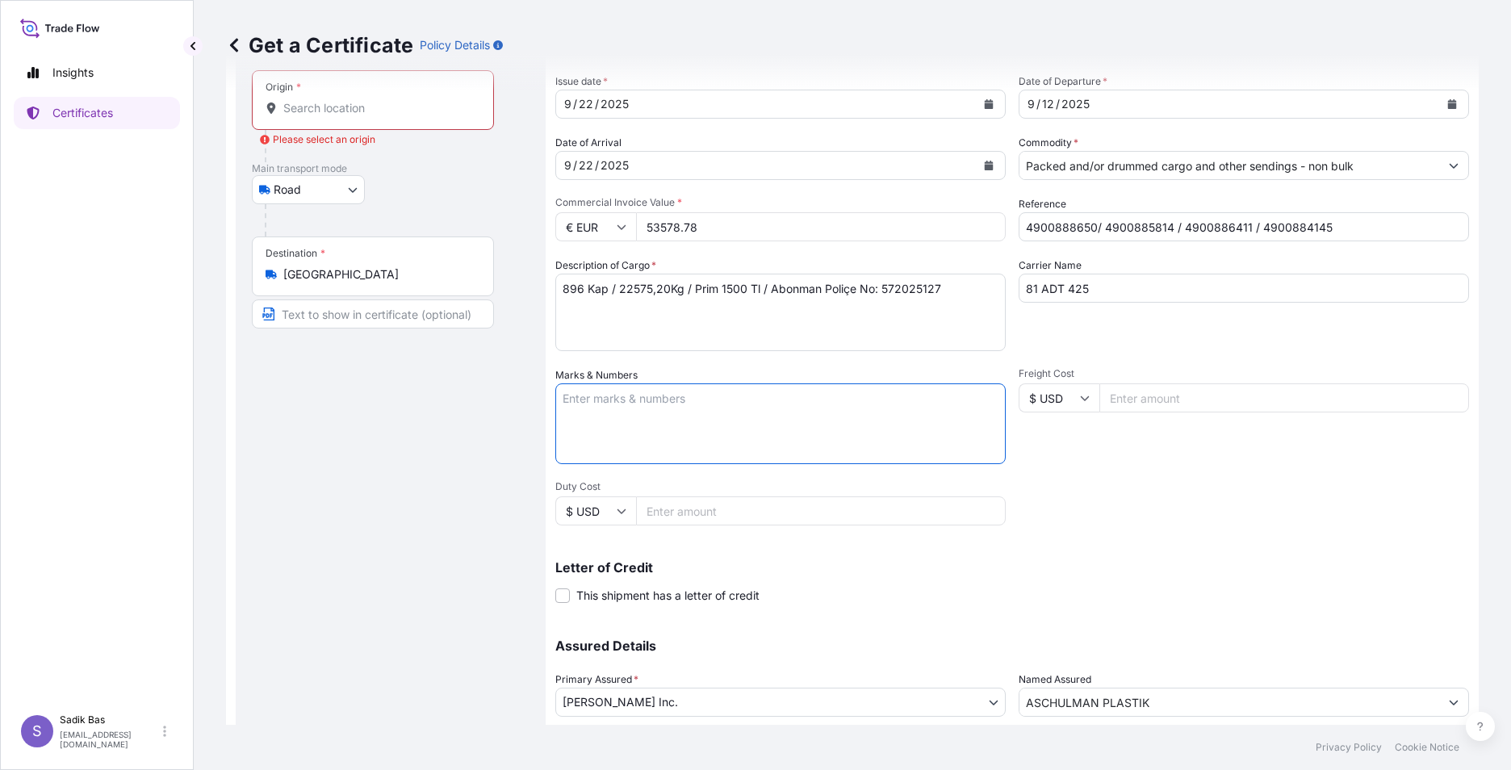
scroll to position [0, 0]
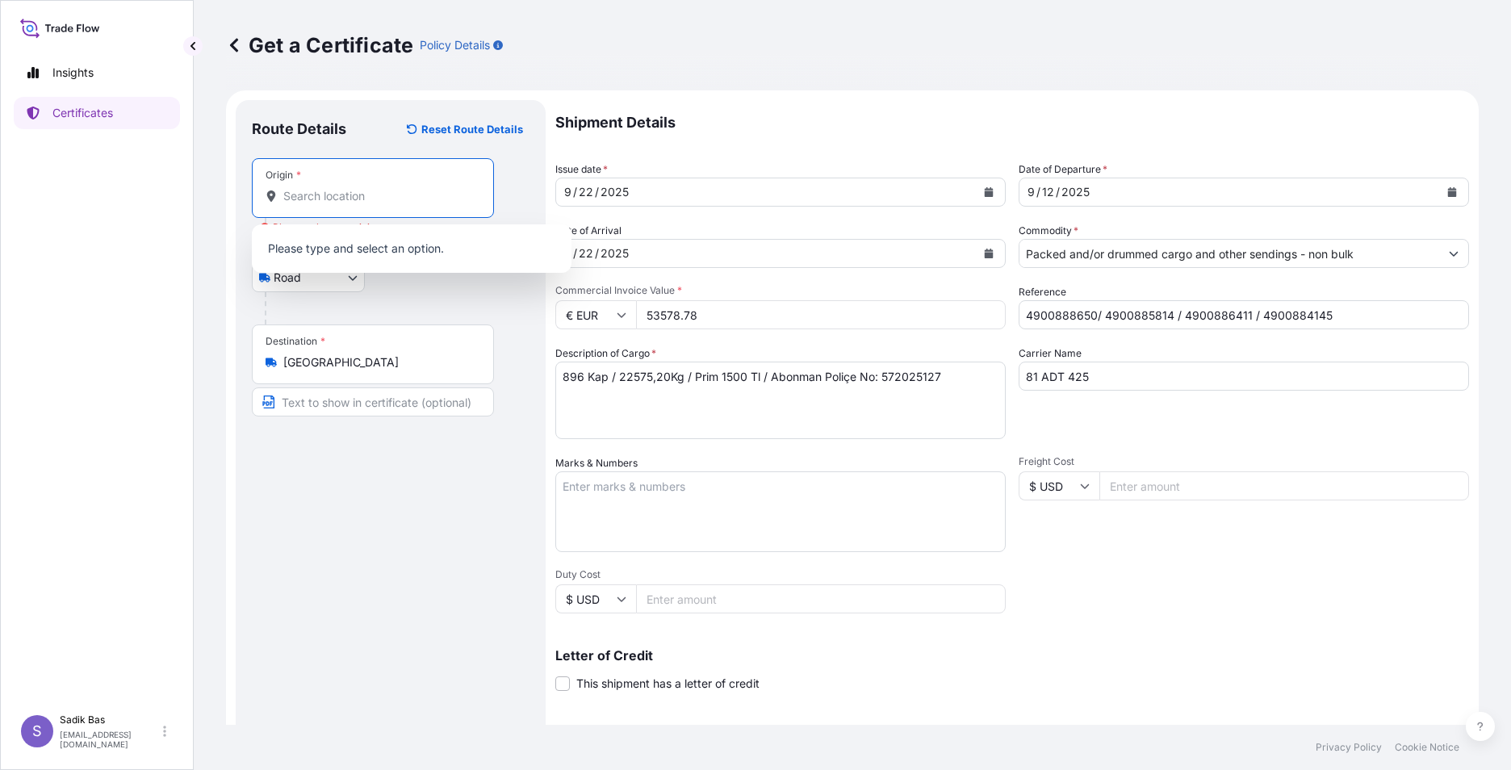
click at [337, 198] on input "Origin * Please select an origin" at bounding box center [378, 196] width 191 height 16
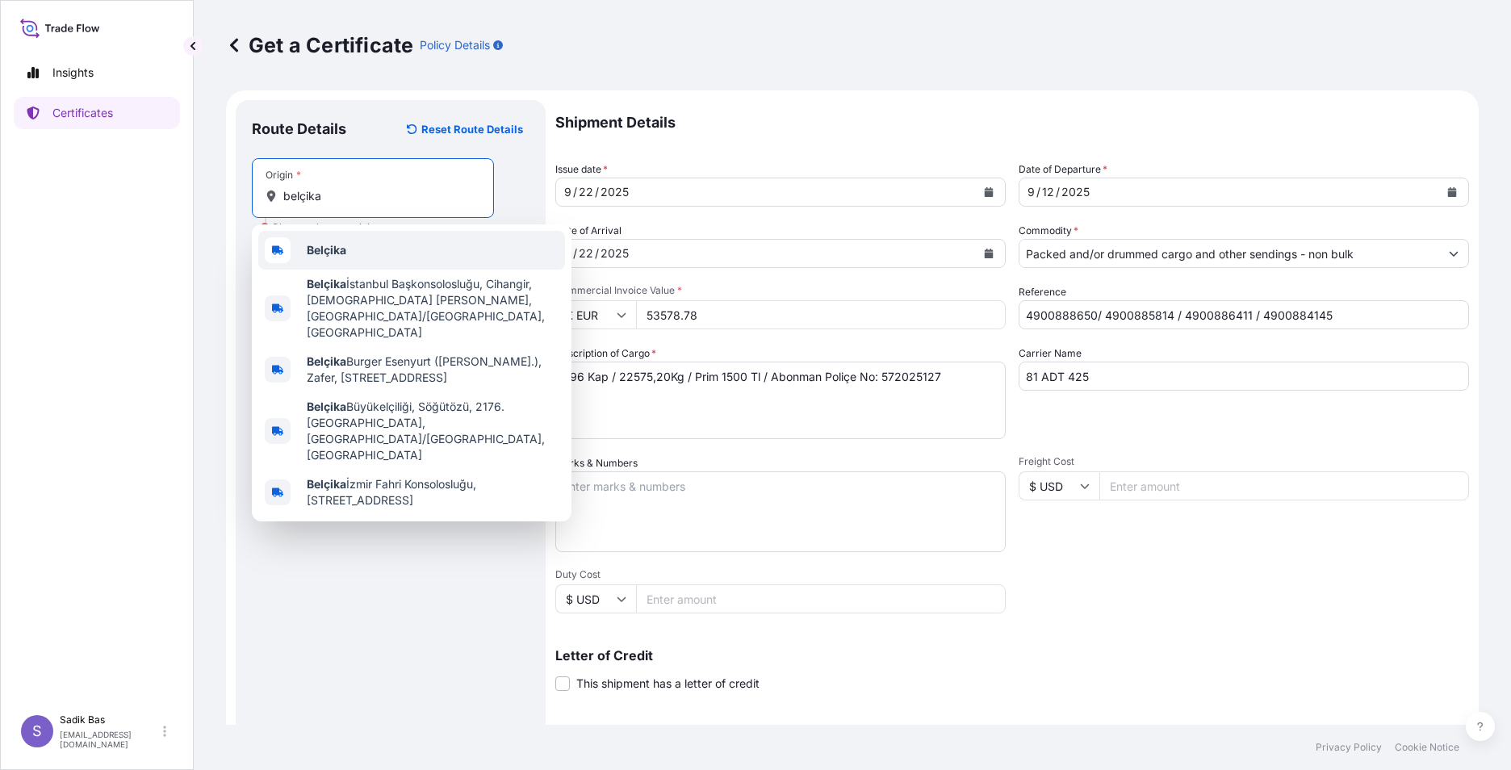
click at [376, 253] on div "Belçika" at bounding box center [411, 250] width 307 height 39
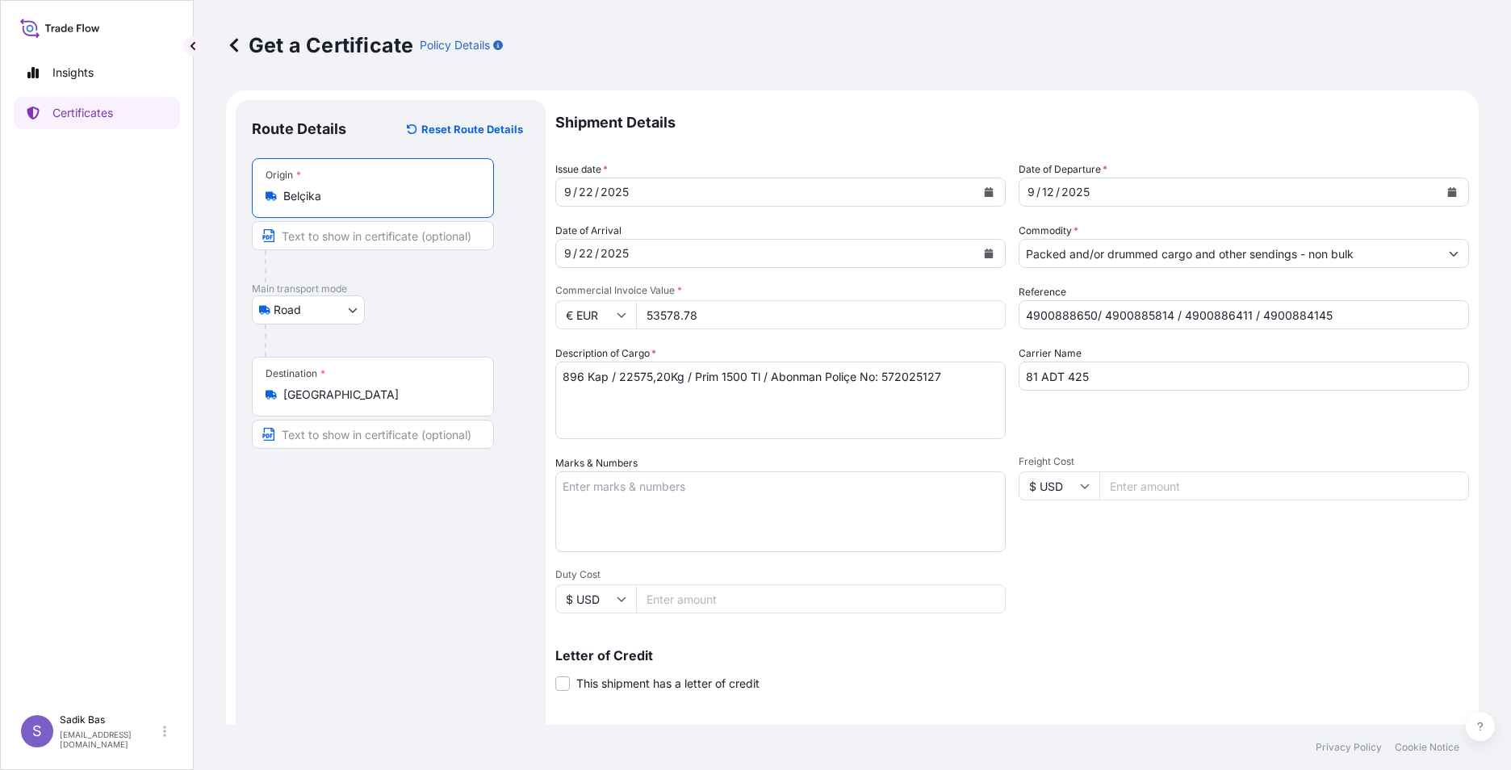
type input "Belçika"
drag, startPoint x: 298, startPoint y: 600, endPoint x: 324, endPoint y: 554, distance: 52.8
click at [298, 598] on div "Route Details Reset Route Details Place of loading Road / [GEOGRAPHIC_DATA] / I…" at bounding box center [391, 507] width 278 height 782
click at [370, 521] on div "Route Details Reset Route Details Place of loading Road / [GEOGRAPHIC_DATA] / I…" at bounding box center [391, 507] width 278 height 782
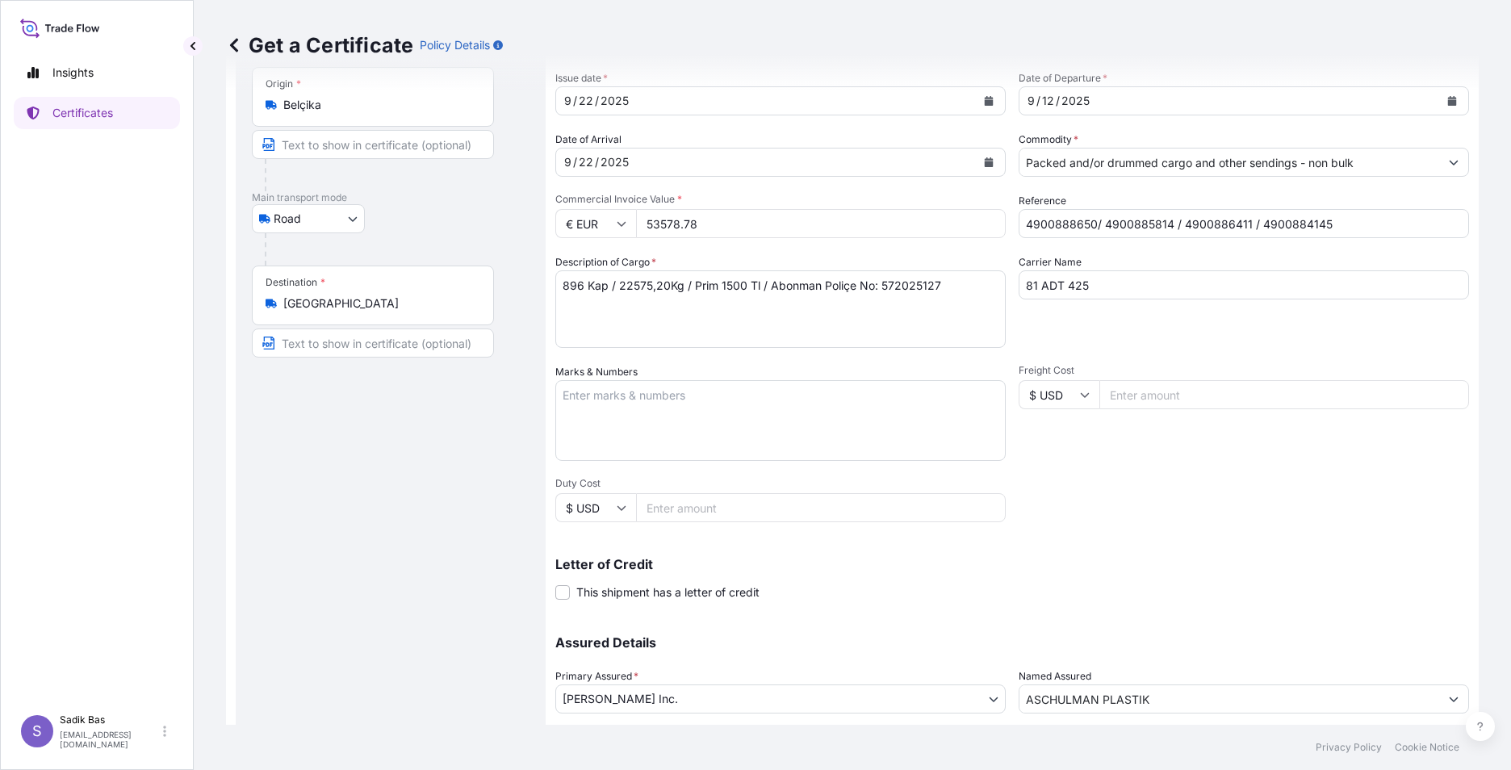
scroll to position [199, 0]
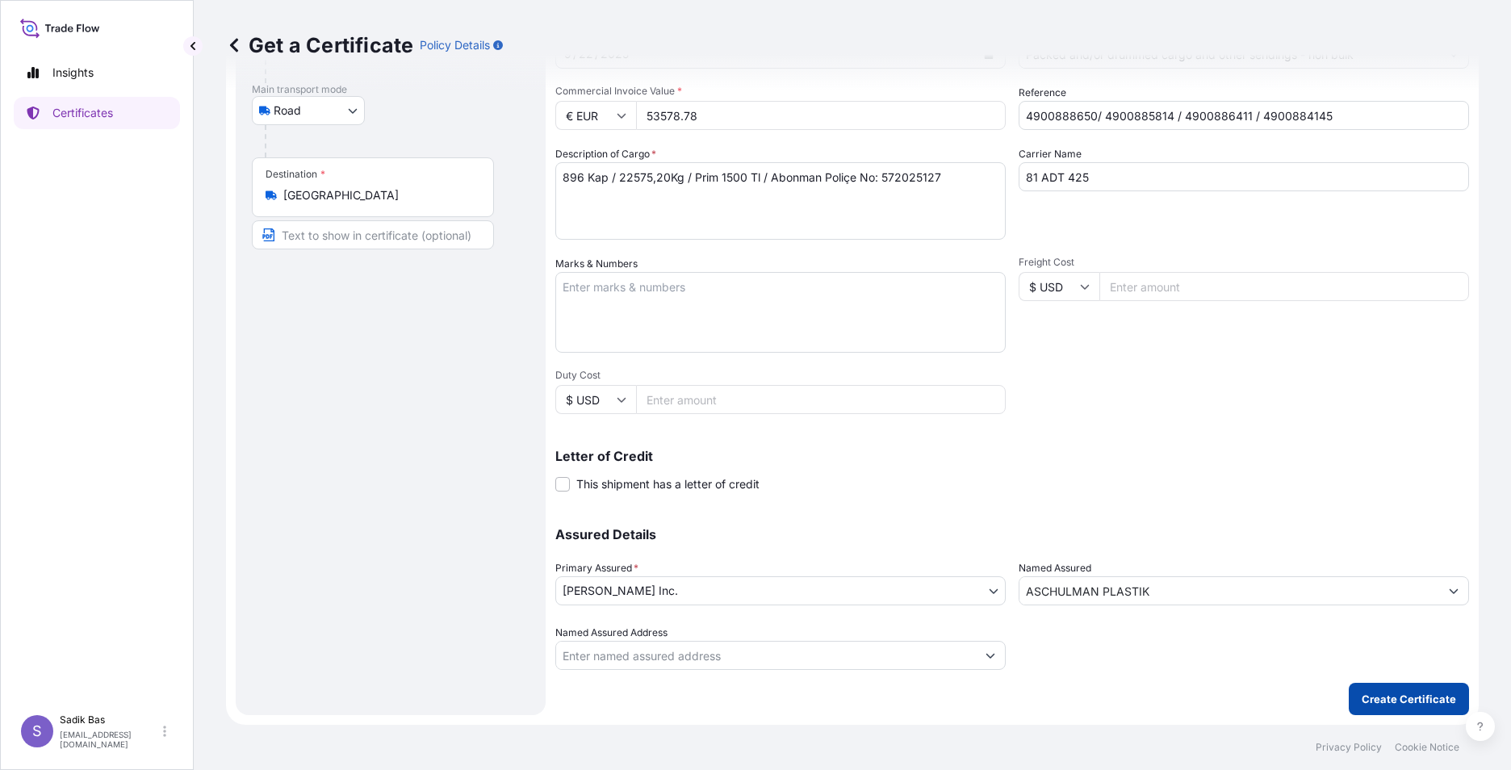
click at [1196, 703] on p "Create Certificate" at bounding box center [1409, 699] width 94 height 16
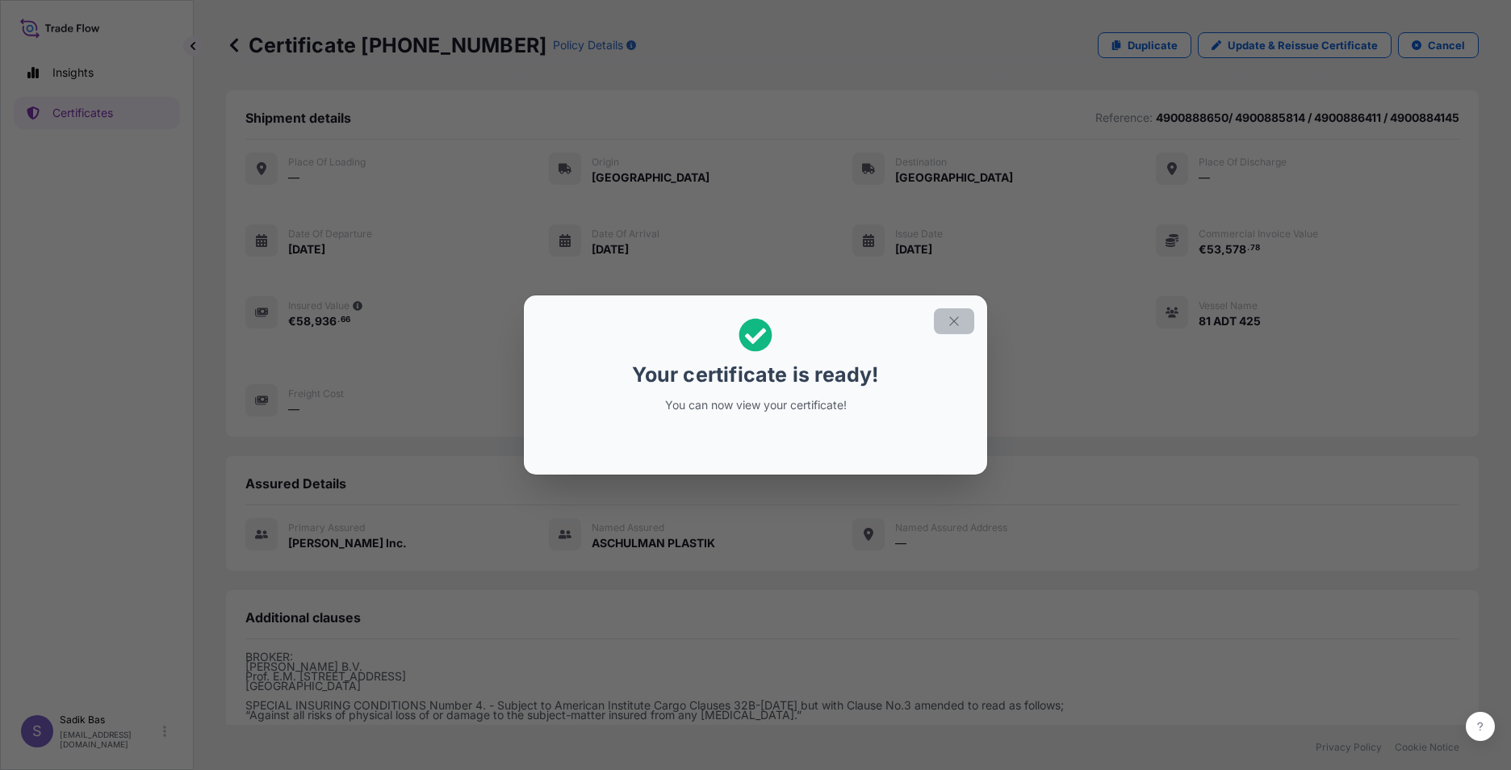
click at [950, 325] on icon "button" at bounding box center [954, 321] width 15 height 15
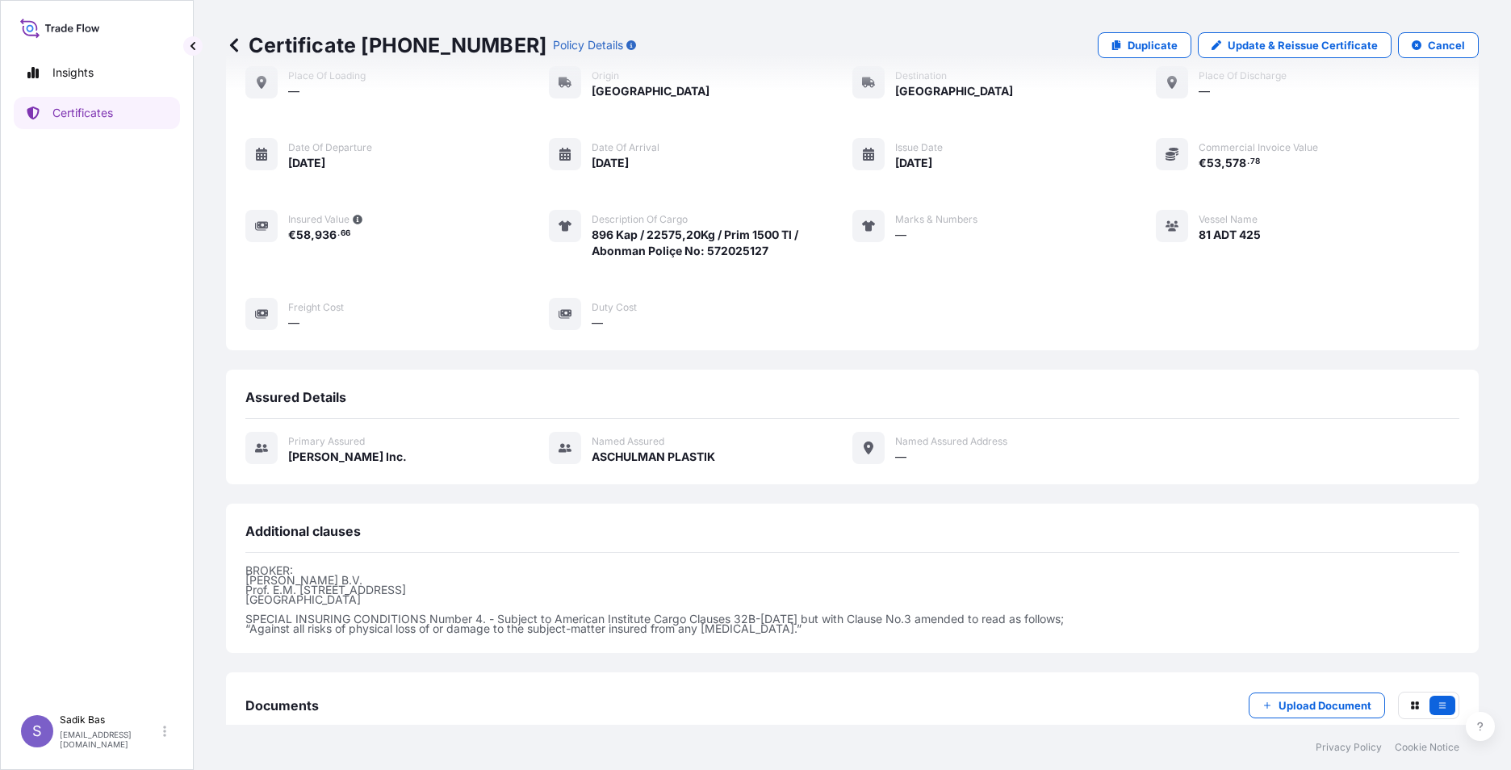
scroll to position [185, 0]
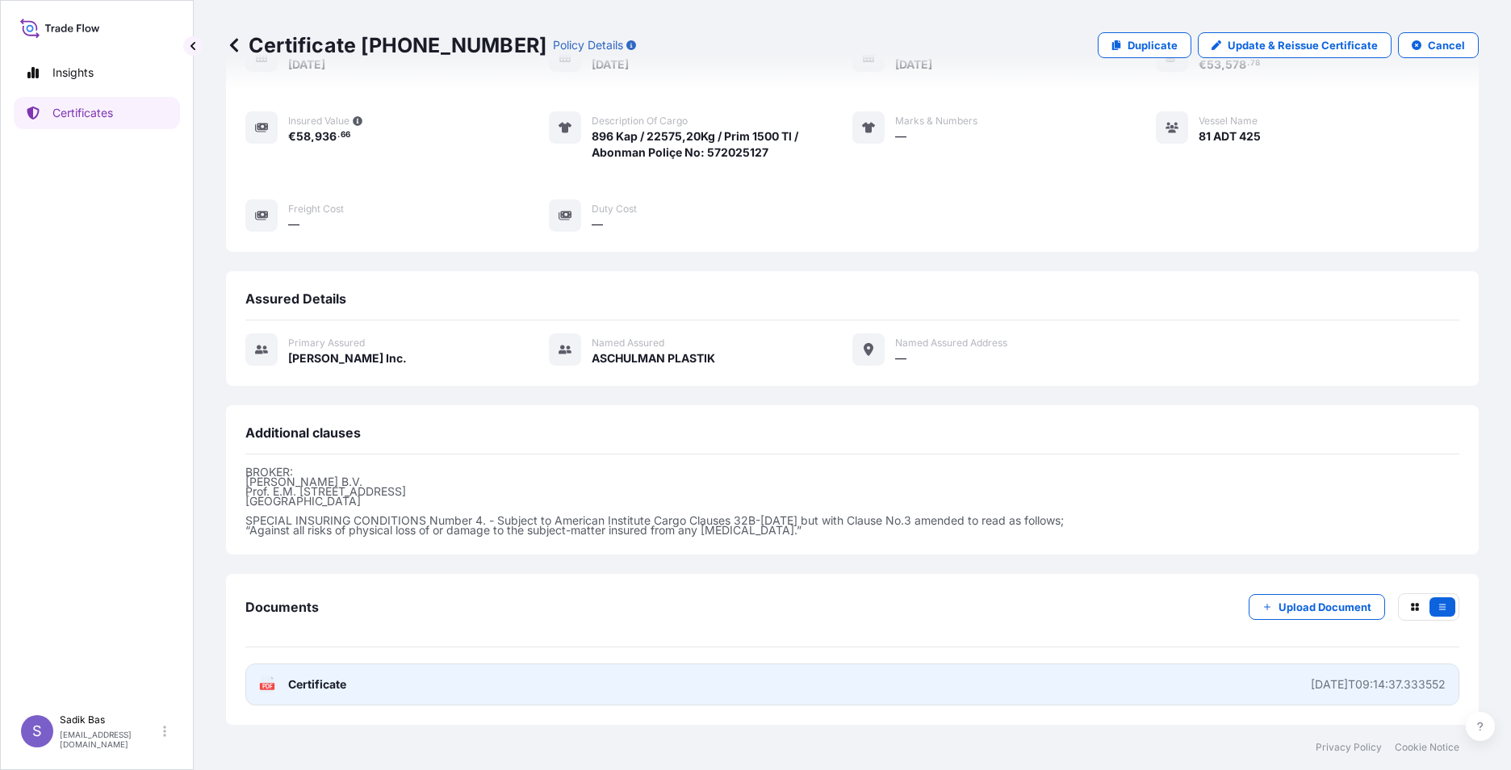
click at [310, 689] on span "Certificate" at bounding box center [317, 684] width 58 height 16
